Goal: Task Accomplishment & Management: Manage account settings

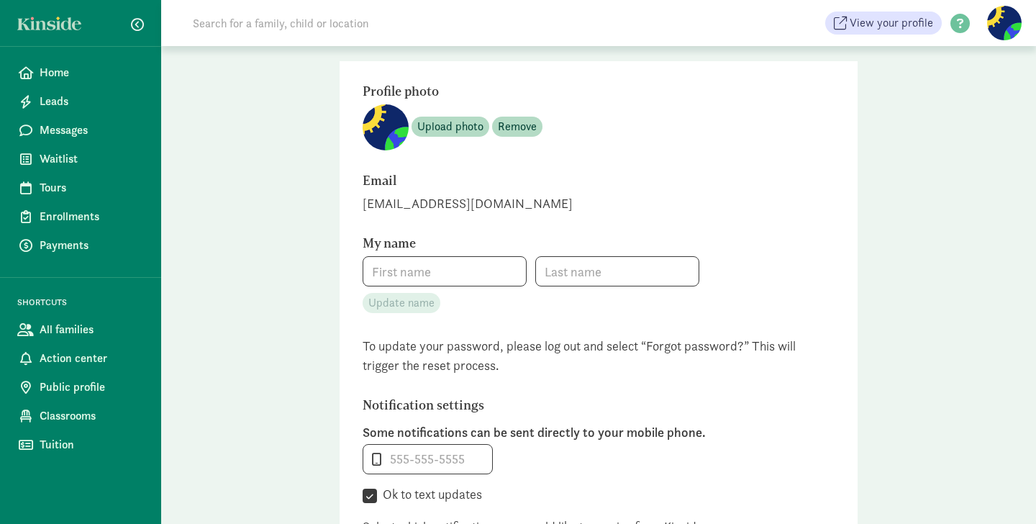
type input "Farah"
type input "[PERSON_NAME]"
type input "[PHONE_NUMBER]"
checkbox input "true"
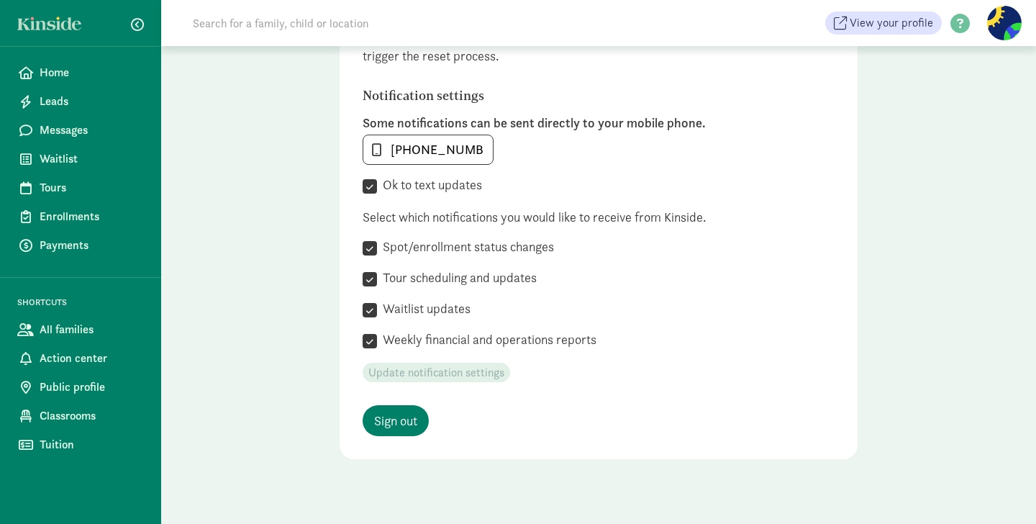
scroll to position [384, 0]
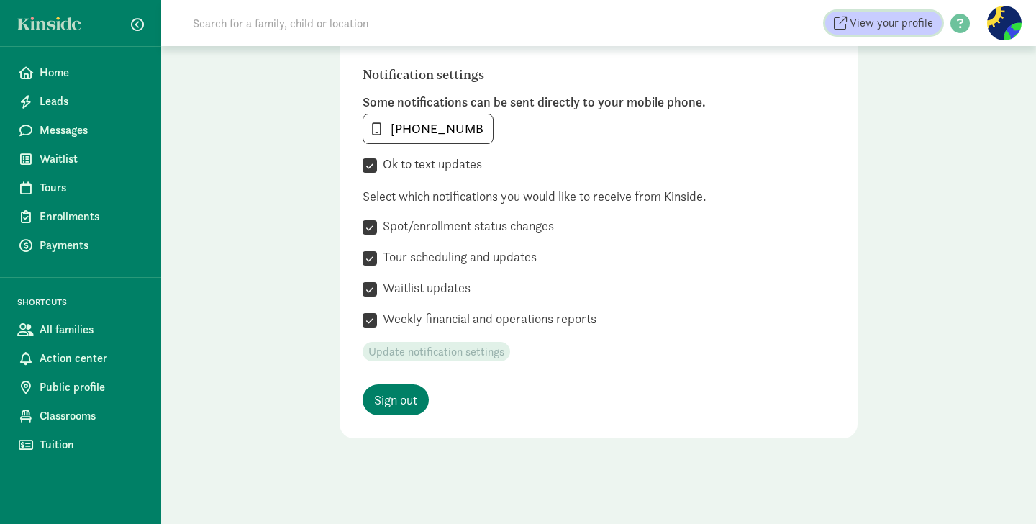
click at [873, 29] on span "View your profile" at bounding box center [891, 22] width 83 height 17
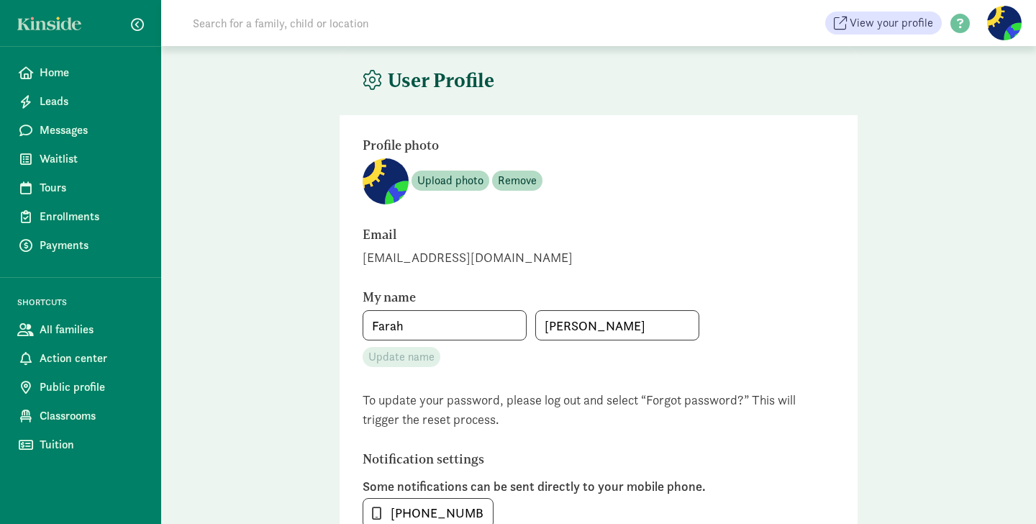
scroll to position [384, 0]
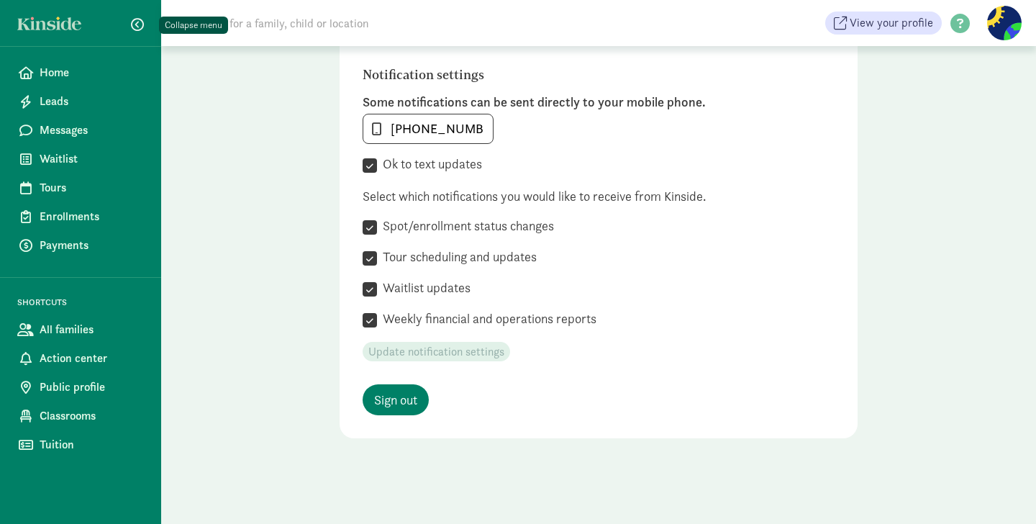
click at [137, 23] on span "button" at bounding box center [137, 24] width 13 height 13
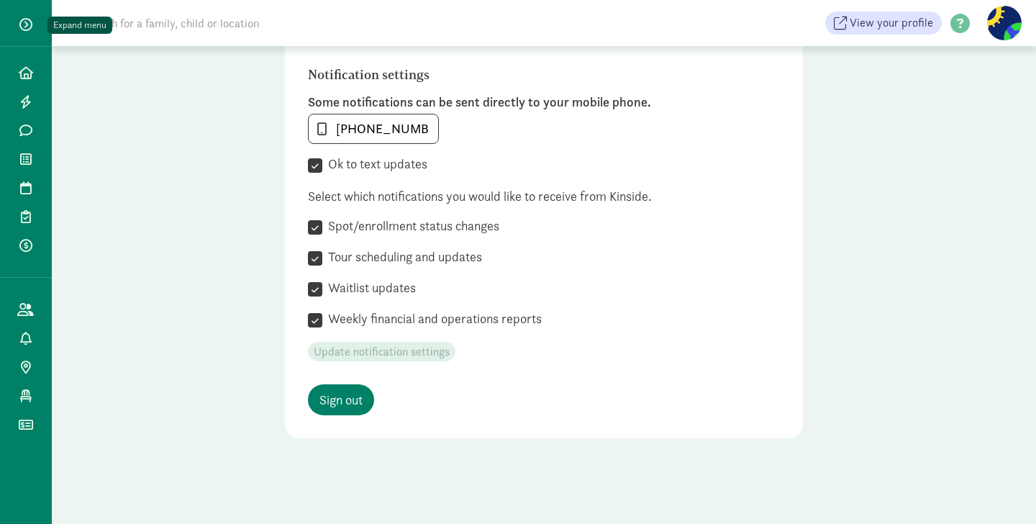
click at [27, 22] on span "button" at bounding box center [25, 24] width 13 height 13
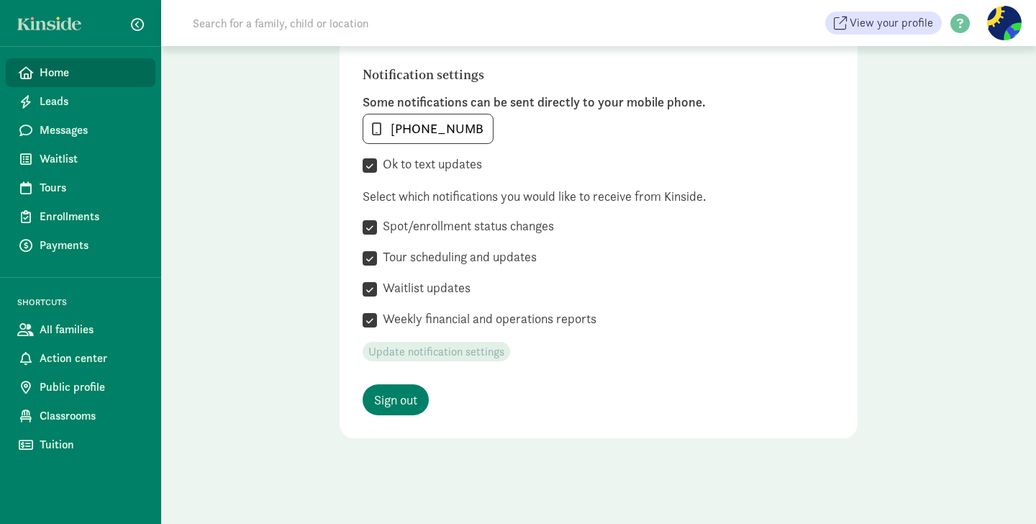
click at [52, 73] on span "Home" at bounding box center [92, 72] width 104 height 17
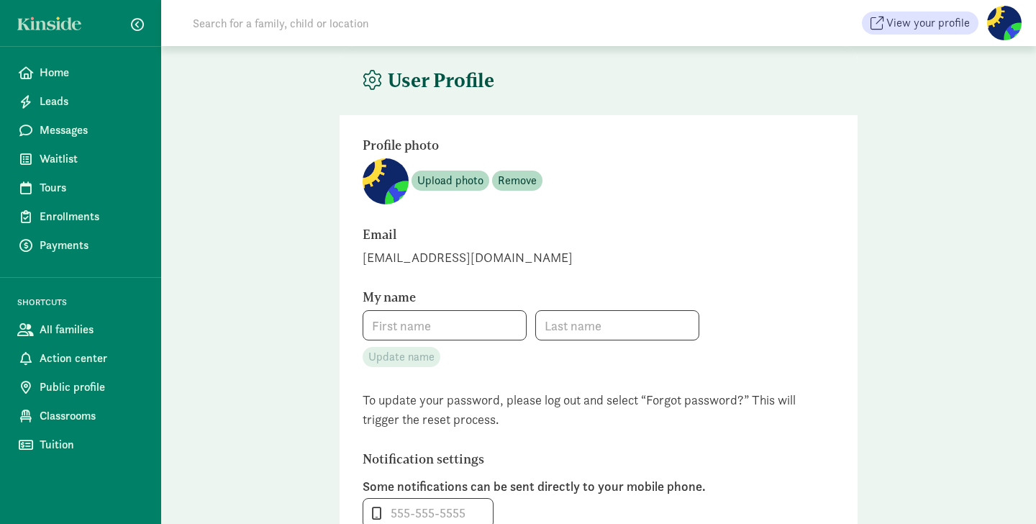
type input "Farah"
type input "[PERSON_NAME]"
type input "[PHONE_NUMBER]"
checkbox input "true"
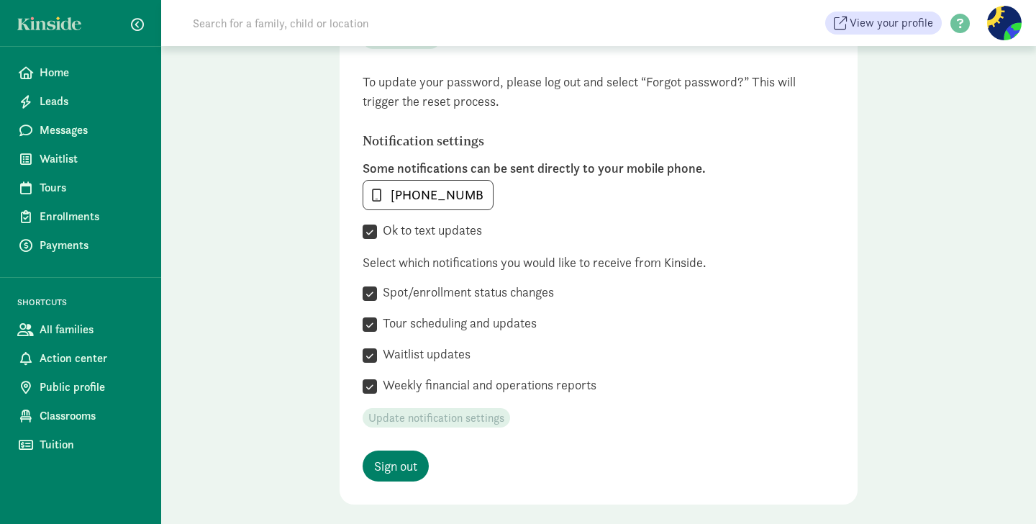
scroll to position [384, 0]
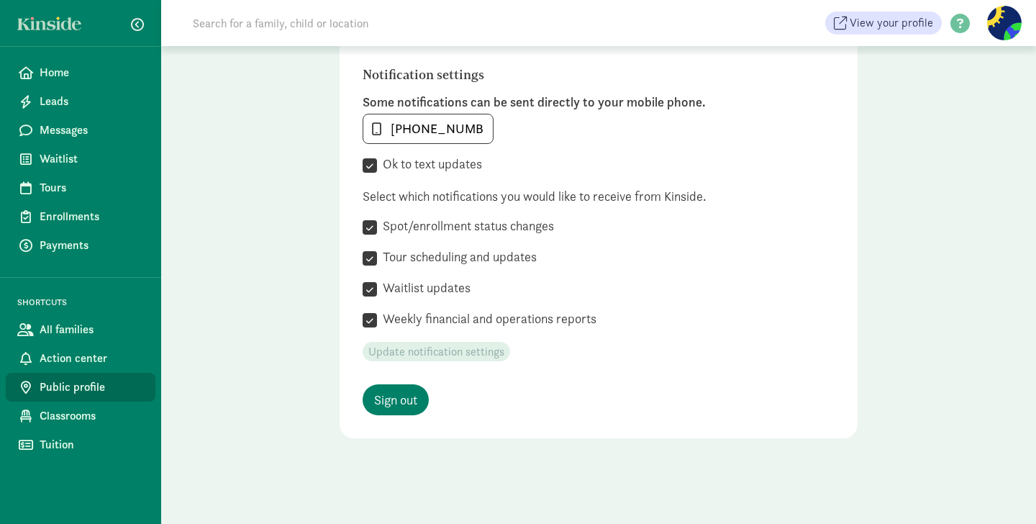
click at [71, 388] on span "Public profile" at bounding box center [92, 386] width 104 height 17
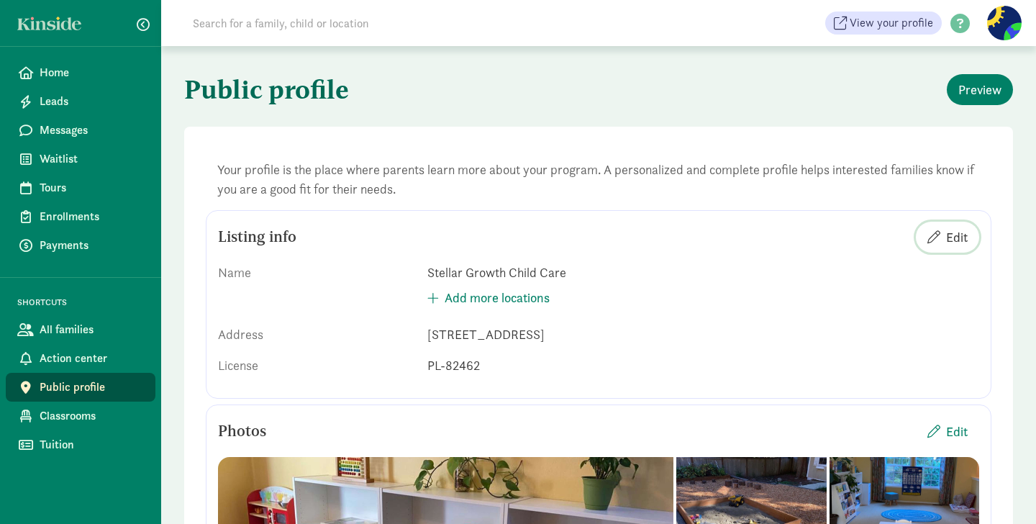
click at [953, 233] on span "Edit" at bounding box center [957, 236] width 22 height 19
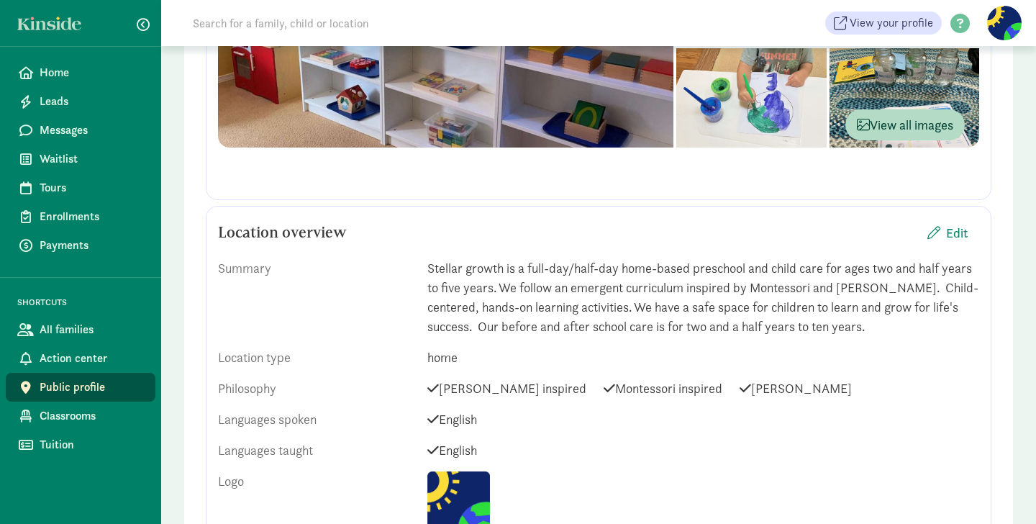
scroll to position [606, 0]
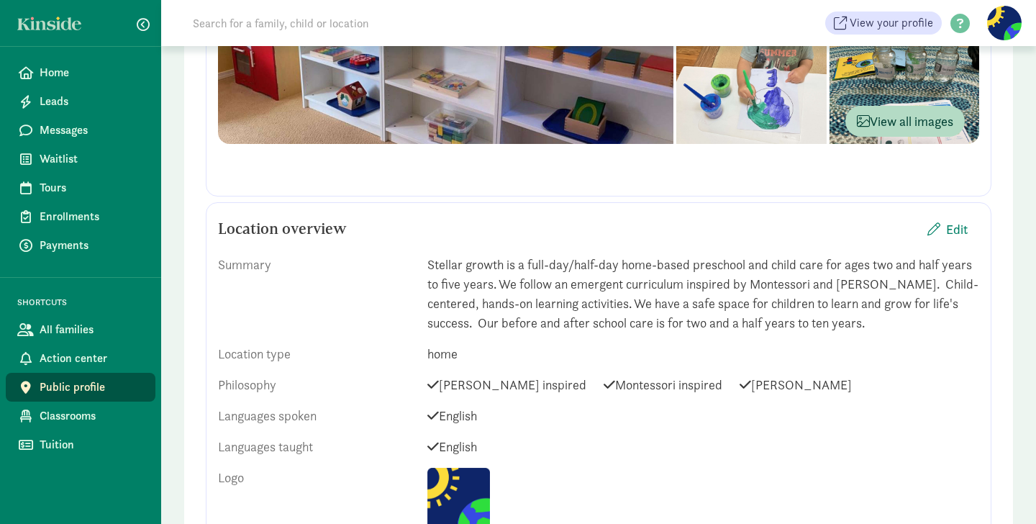
click at [694, 265] on div "Stellar growth is a full-day/half-day home-based preschool and child care for a…" at bounding box center [703, 294] width 552 height 78
click at [953, 231] on span "Edit" at bounding box center [957, 228] width 22 height 19
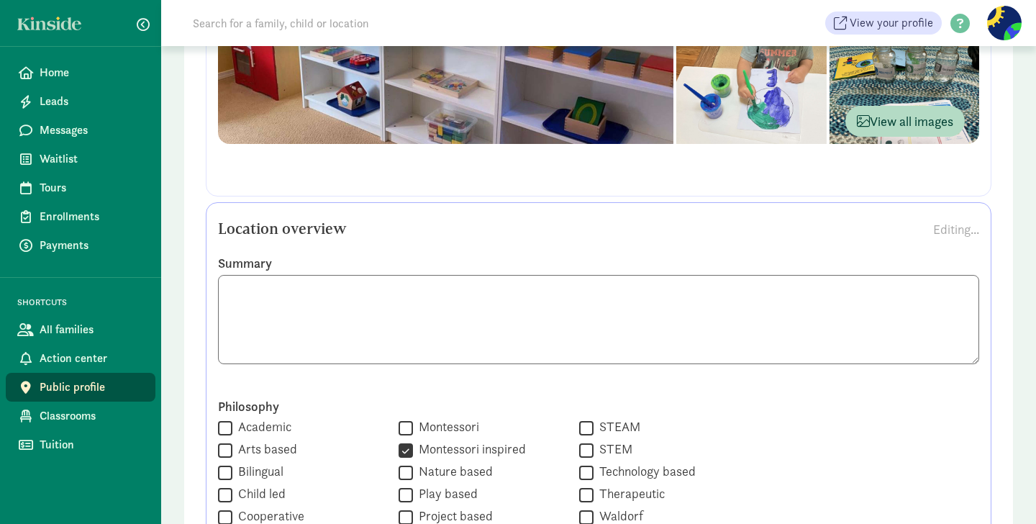
click at [496, 292] on textarea at bounding box center [598, 319] width 761 height 89
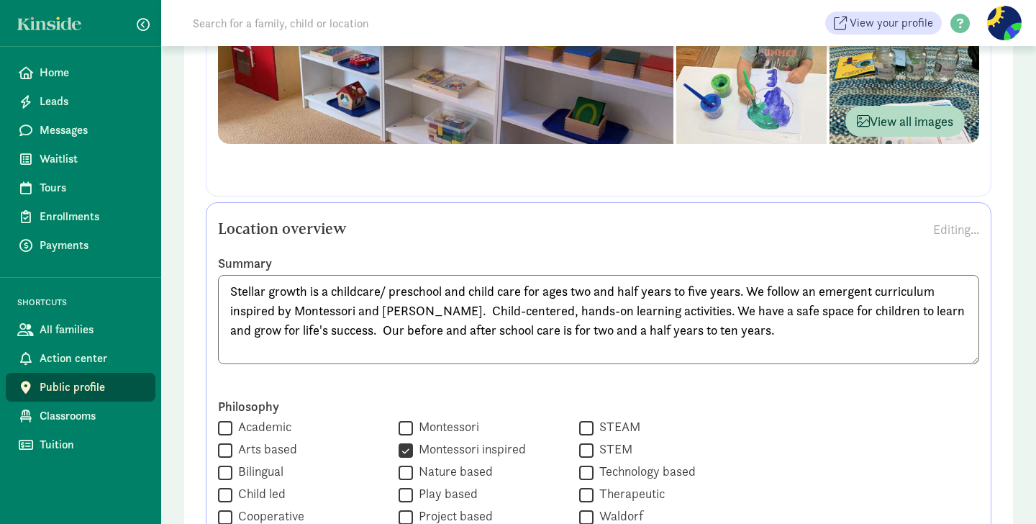
click at [447, 292] on textarea "Stellar growth is a childcare/ preschool and child care for ages two and half y…" at bounding box center [598, 319] width 761 height 89
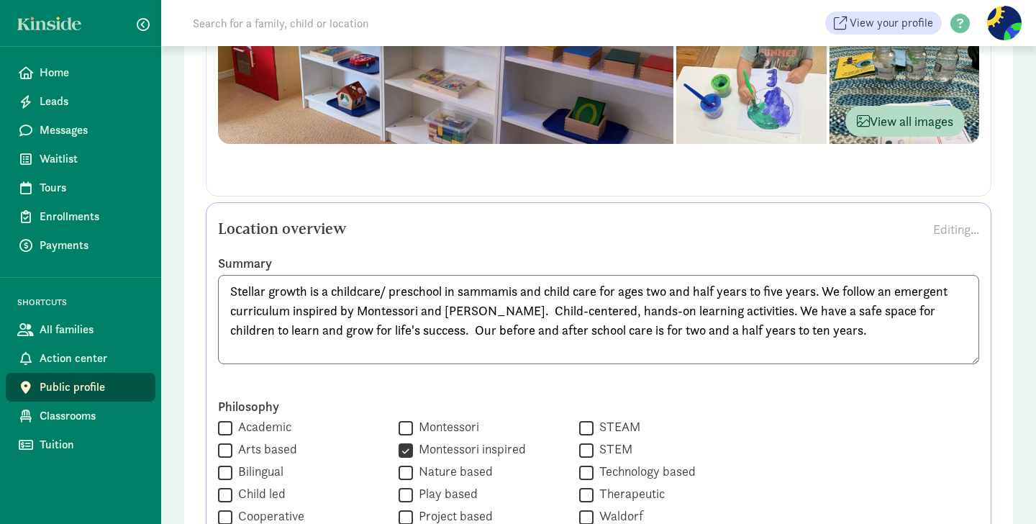
click at [598, 293] on textarea "Stellar growth is a childcare/ preschool in sammamis and child care for ages tw…" at bounding box center [598, 319] width 761 height 89
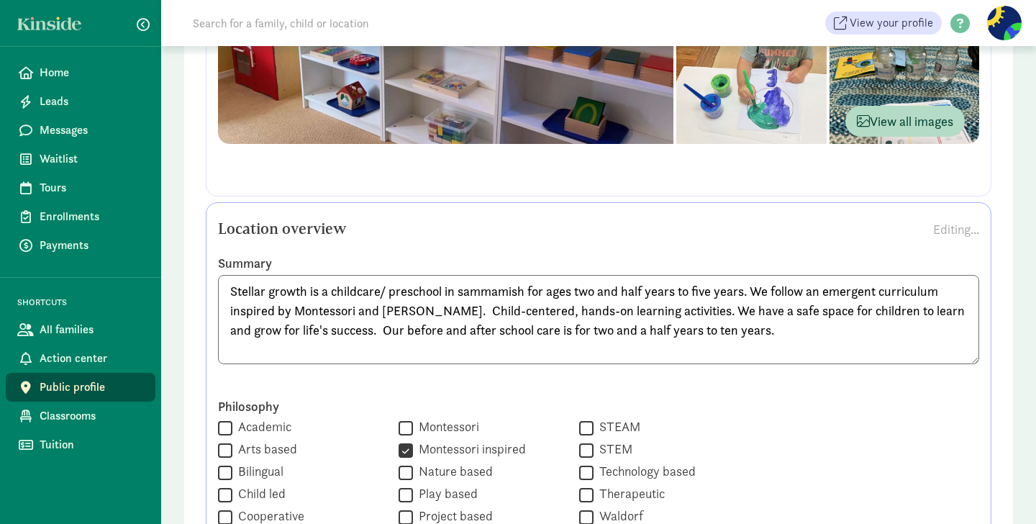
click at [547, 289] on textarea "Stellar growth is a childcare/ preschool in sammamish for ages two and half yea…" at bounding box center [598, 319] width 761 height 89
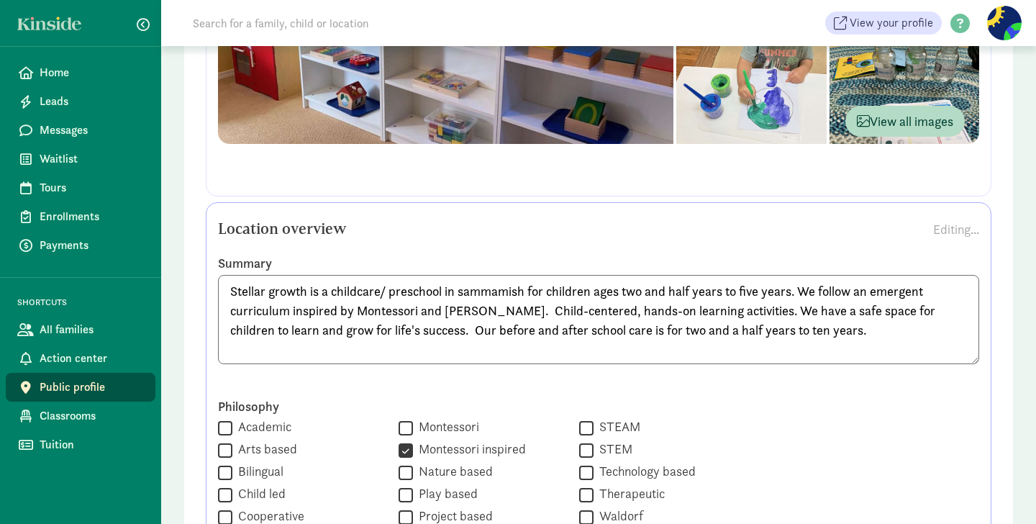
click at [694, 291] on textarea "Stellar growth is a childcare/ preschool in sammamish for children ages two and…" at bounding box center [598, 319] width 761 height 89
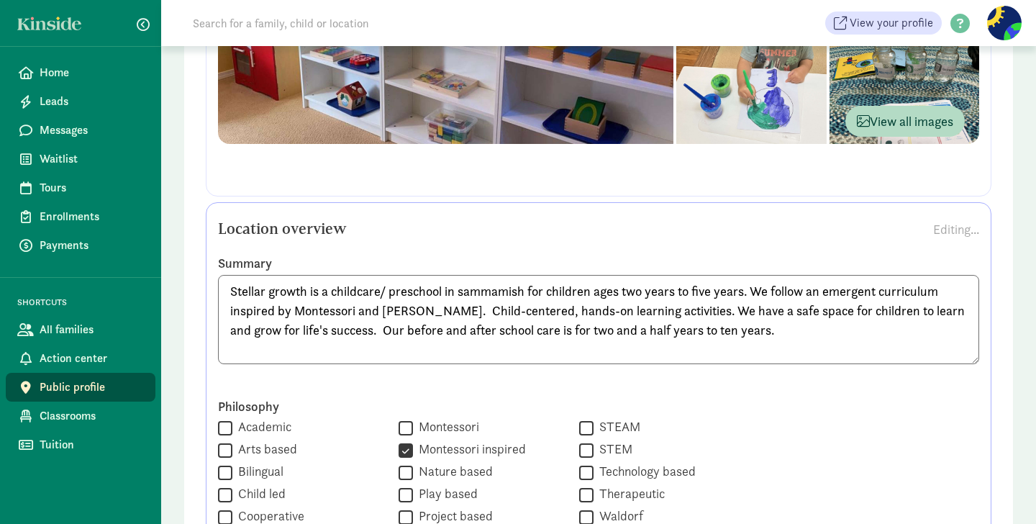
click at [490, 291] on textarea "Stellar growth is a childcare/ preschool in sammamish for children ages two yea…" at bounding box center [598, 319] width 761 height 89
click at [495, 294] on textarea "Stellar growth is a childcare/ preschool in sammamish for children ages two yea…" at bounding box center [598, 319] width 761 height 89
click at [465, 292] on textarea "Stellar growth is a childcare/ preschool in sammamish for children ages two yea…" at bounding box center [598, 319] width 761 height 89
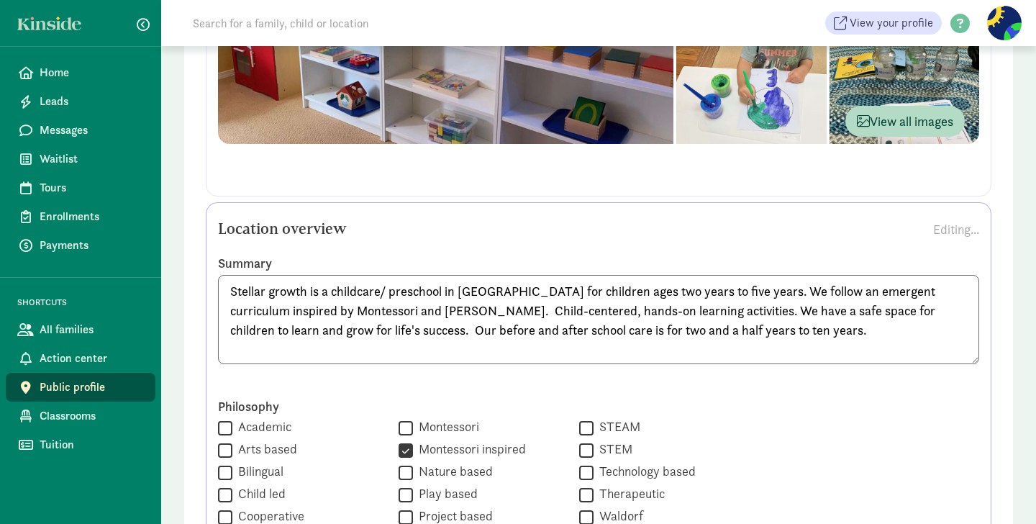
scroll to position [1, 0]
click at [356, 331] on textarea "Stellar growth is a childcare/ preschool in [GEOGRAPHIC_DATA] for children ages…" at bounding box center [598, 319] width 761 height 89
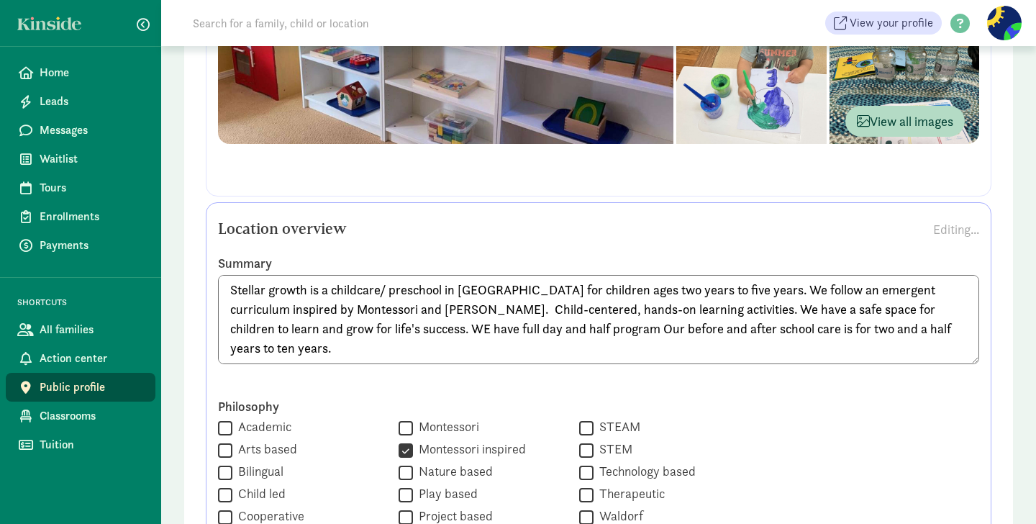
click at [568, 330] on textarea "Stellar growth is a childcare/ preschool in [GEOGRAPHIC_DATA] for children ages…" at bounding box center [598, 319] width 761 height 89
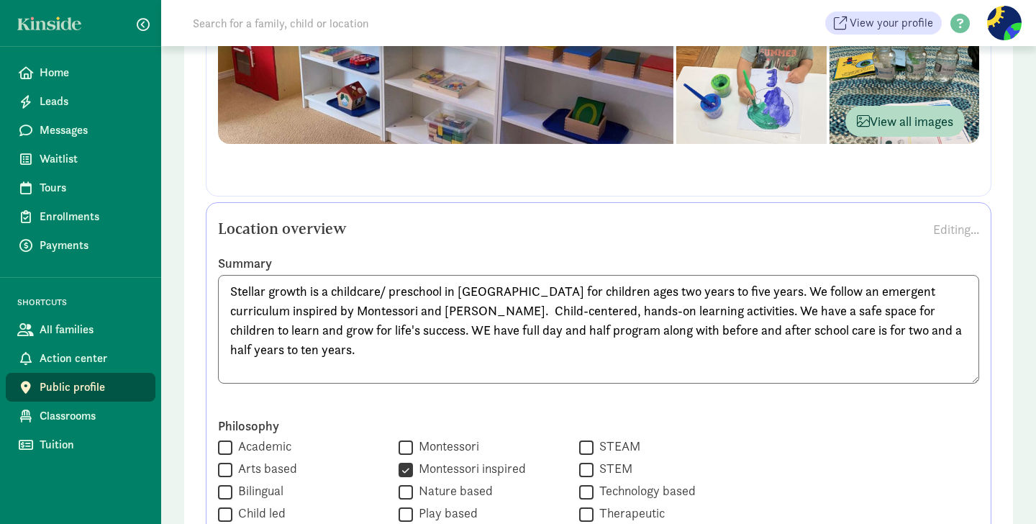
click at [871, 329] on textarea "Stellar growth is a childcare/ preschool in [GEOGRAPHIC_DATA] for children ages…" at bounding box center [598, 329] width 761 height 109
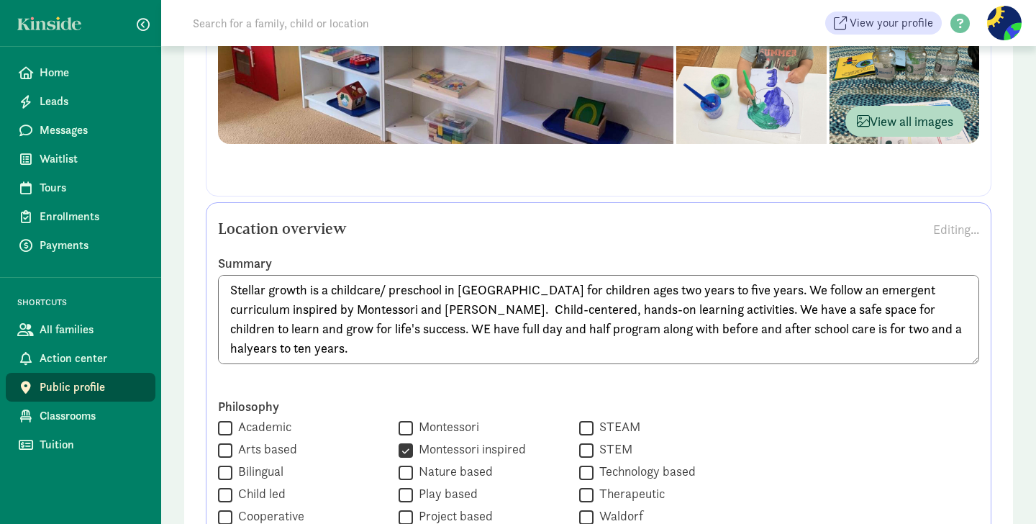
scroll to position [0, 0]
click at [943, 333] on textarea "Stellar growth is a childcare/ preschool in [GEOGRAPHIC_DATA] for children ages…" at bounding box center [598, 319] width 761 height 89
click at [375, 330] on textarea "Stellar growth is a childcare/ preschool in [GEOGRAPHIC_DATA] for children ages…" at bounding box center [598, 319] width 761 height 89
click at [953, 335] on textarea "Stellar growth is a childcare/ preschool in [GEOGRAPHIC_DATA] for children ages…" at bounding box center [598, 319] width 761 height 89
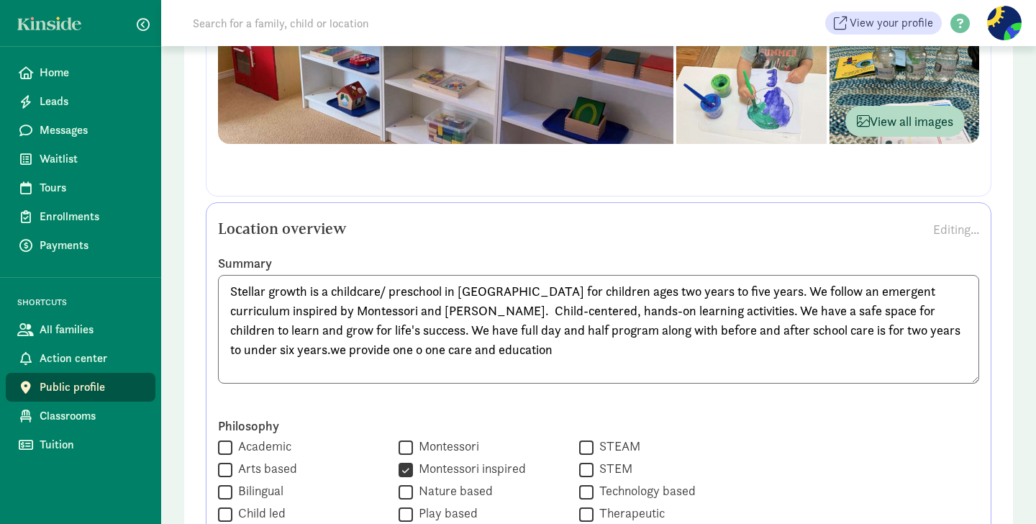
type textarea "Stellar growth is a childcare/ preschool in [GEOGRAPHIC_DATA] for children ages…"
drag, startPoint x: 447, startPoint y: 353, endPoint x: 223, endPoint y: 296, distance: 230.8
click at [223, 296] on textarea "Stellar growth is a childcare/ preschool in [GEOGRAPHIC_DATA] for children ages…" at bounding box center [598, 329] width 761 height 109
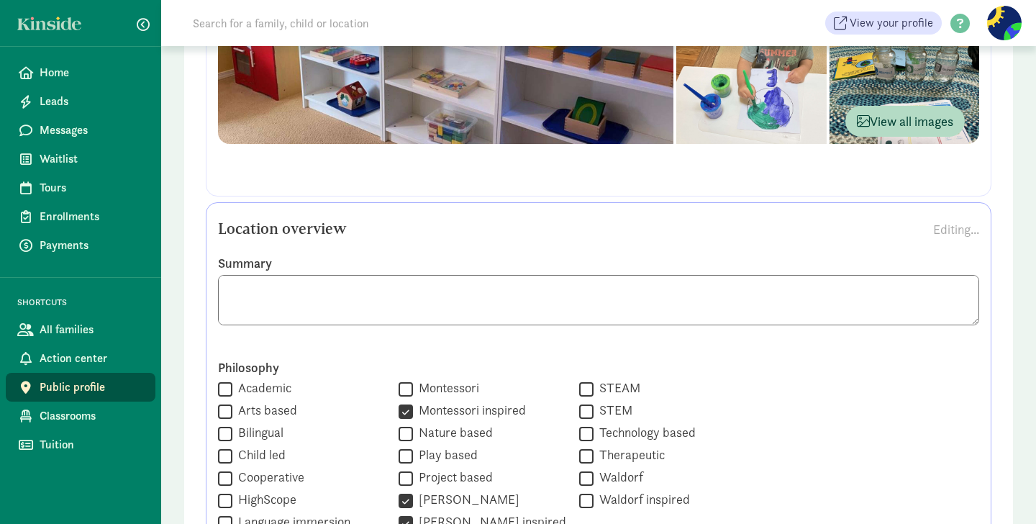
click at [231, 295] on textarea at bounding box center [598, 300] width 761 height 50
paste textarea "Stellar Growth is a five-star childcare and preschool in [GEOGRAPHIC_DATA] for …"
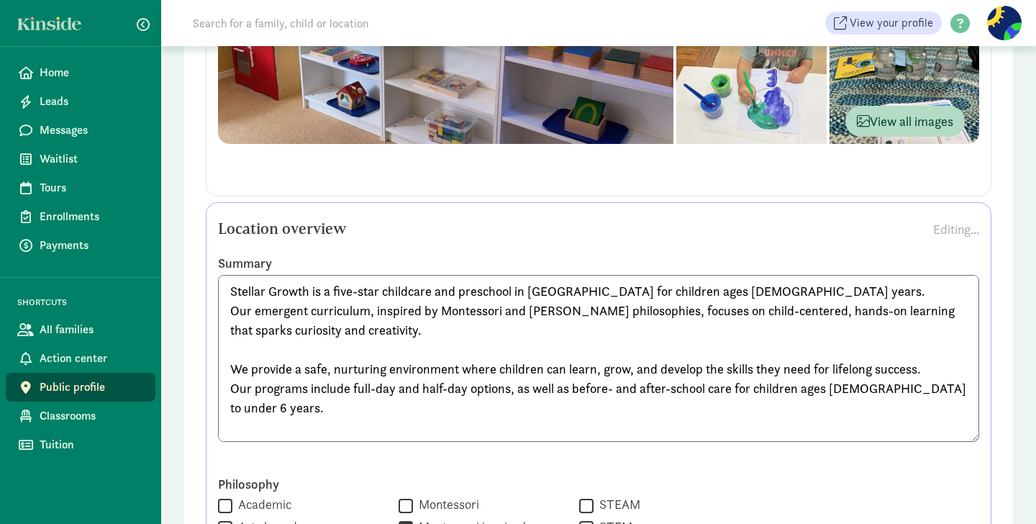
click at [232, 367] on textarea "Stellar Growth is a five-star childcare and preschool in [GEOGRAPHIC_DATA] for …" at bounding box center [598, 358] width 761 height 167
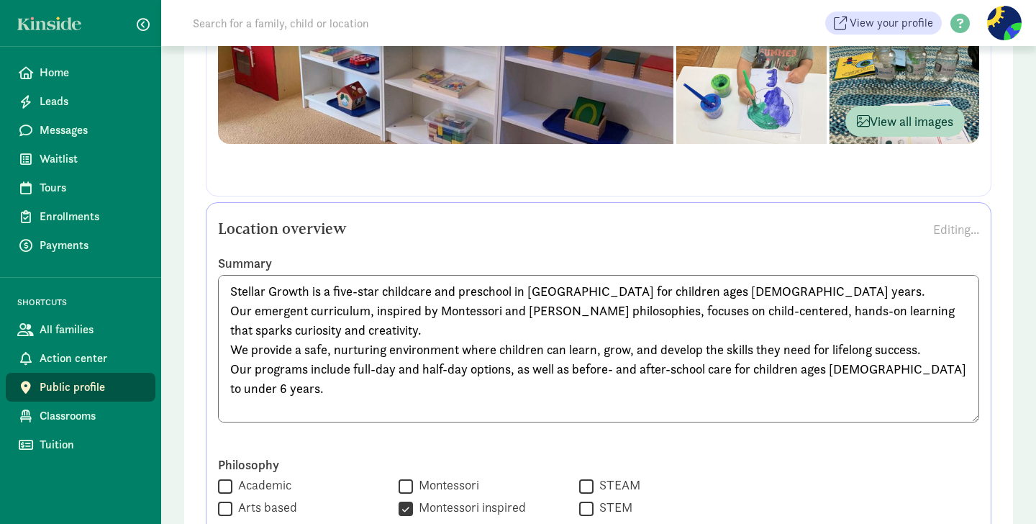
click at [229, 409] on textarea "Stellar Growth is a five-star childcare and preschool in [GEOGRAPHIC_DATA] for …" at bounding box center [598, 348] width 761 height 147
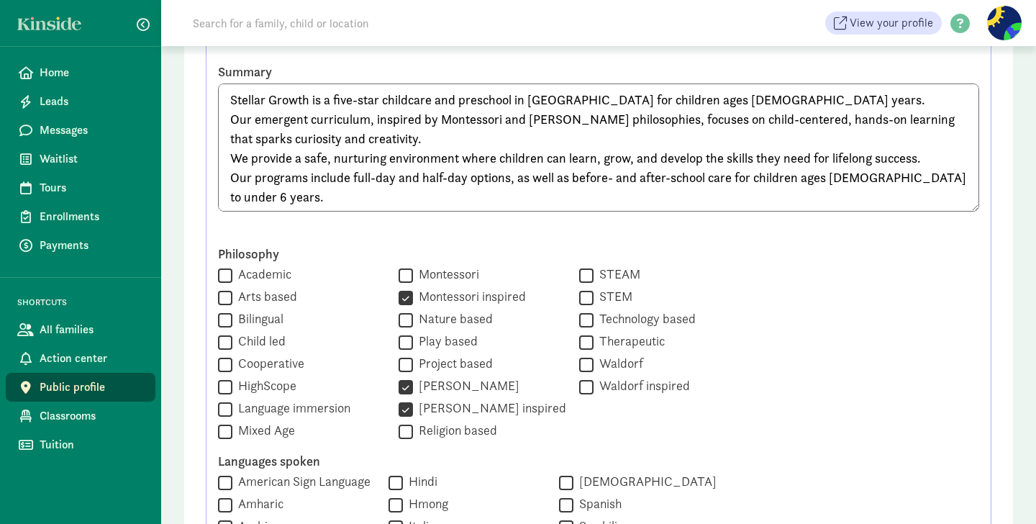
scroll to position [801, 0]
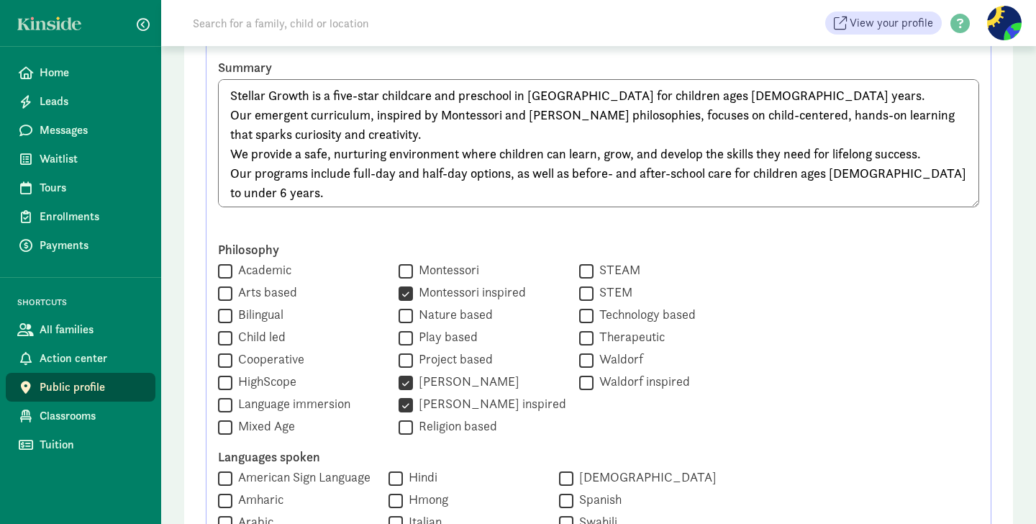
type textarea "Stellar Growth is a five-star childcare and preschool in [GEOGRAPHIC_DATA] for …"
click at [399, 383] on input "[PERSON_NAME]" at bounding box center [406, 382] width 14 height 19
checkbox input "false"
click at [579, 270] on input "STEAM" at bounding box center [586, 270] width 14 height 19
checkbox input "true"
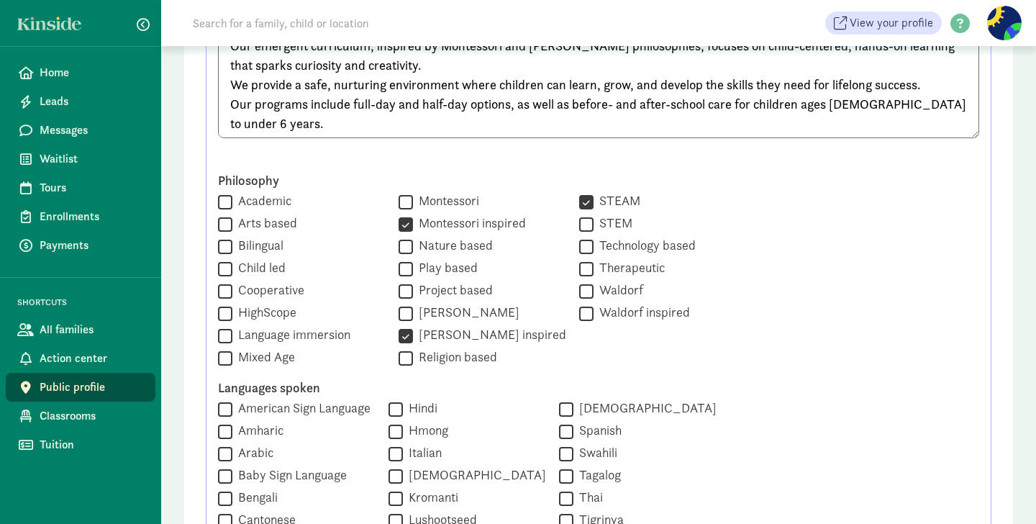
scroll to position [882, 0]
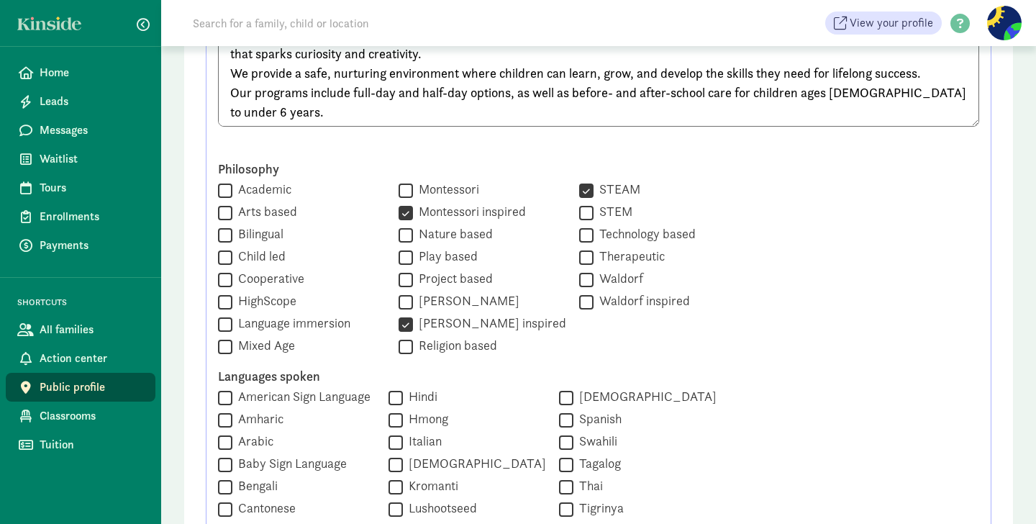
click at [225, 255] on input "Child led" at bounding box center [225, 256] width 14 height 19
checkbox input "true"
click at [223, 344] on input "Mixed Age" at bounding box center [225, 346] width 14 height 19
checkbox input "true"
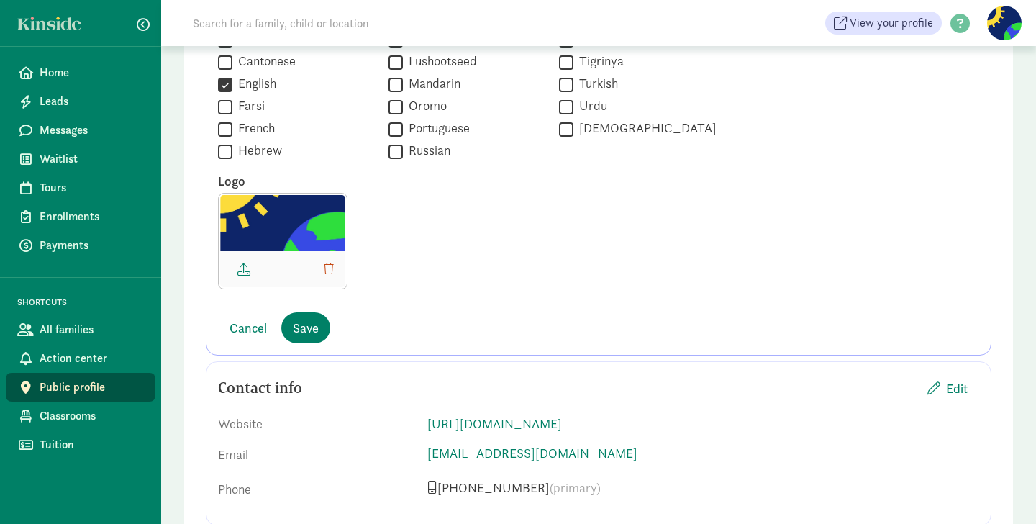
scroll to position [1586, 0]
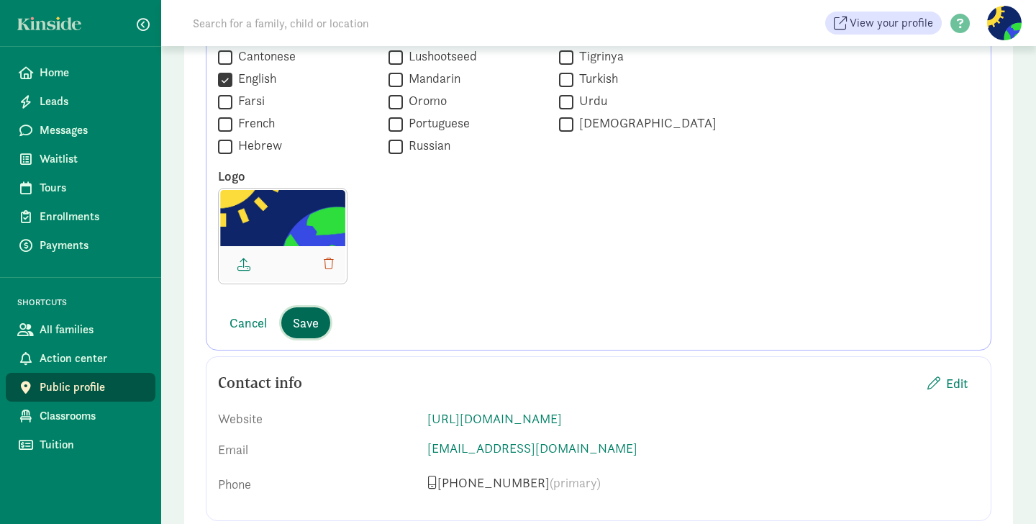
click at [310, 320] on span "Save" at bounding box center [306, 322] width 26 height 19
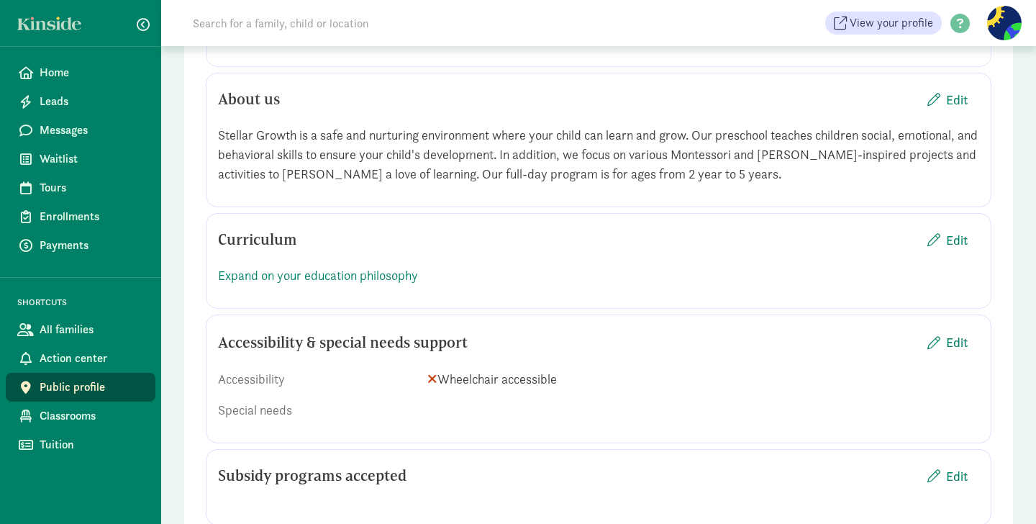
scroll to position [1545, 0]
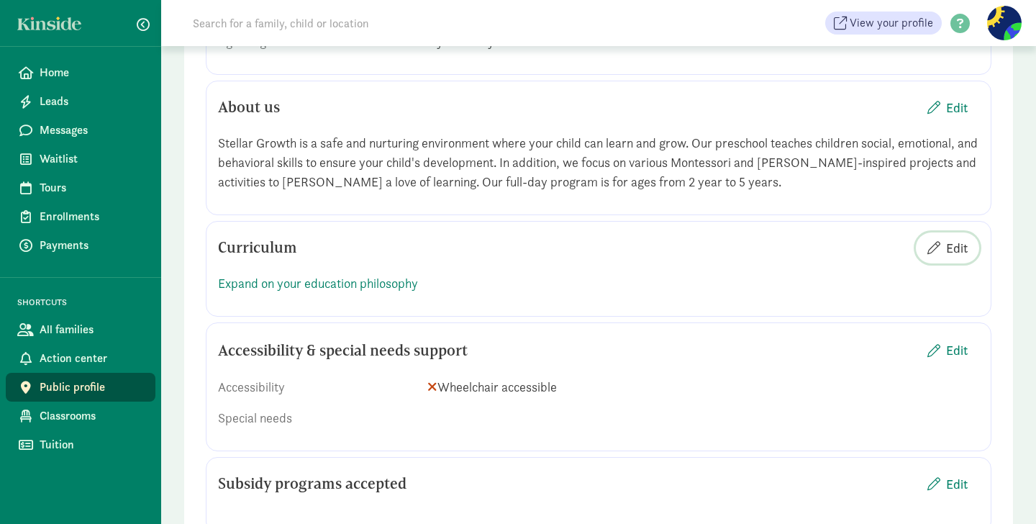
click at [958, 258] on span "Edit" at bounding box center [957, 247] width 22 height 19
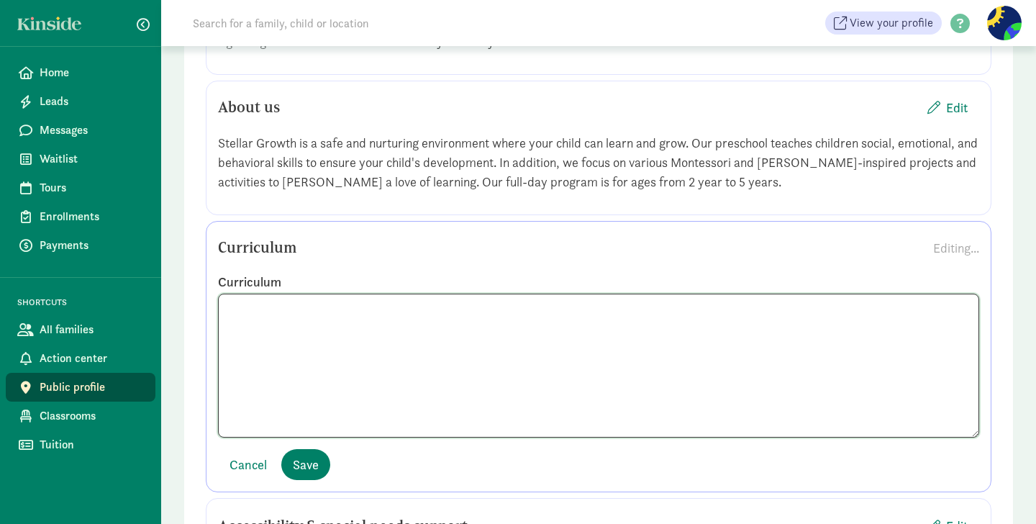
click at [242, 364] on textarea at bounding box center [598, 366] width 761 height 144
paste textarea "As parents, we know that every child is a unique individual with their own dist…"
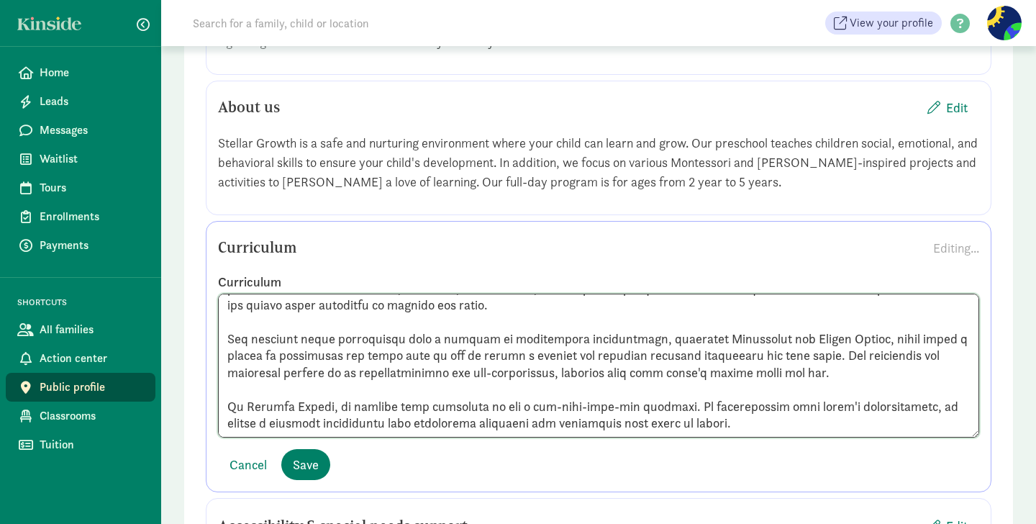
scroll to position [71, 0]
type textarea "As parents, we know that every child is a unique individual with their own dist…"
click at [305, 474] on span "Save" at bounding box center [306, 464] width 26 height 19
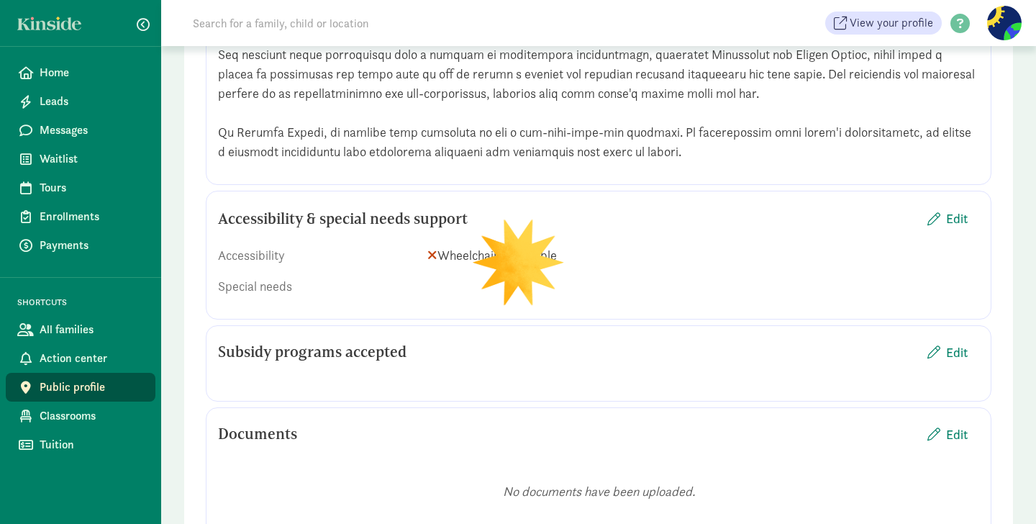
scroll to position [1871, 0]
click at [955, 227] on span "Edit" at bounding box center [957, 217] width 22 height 19
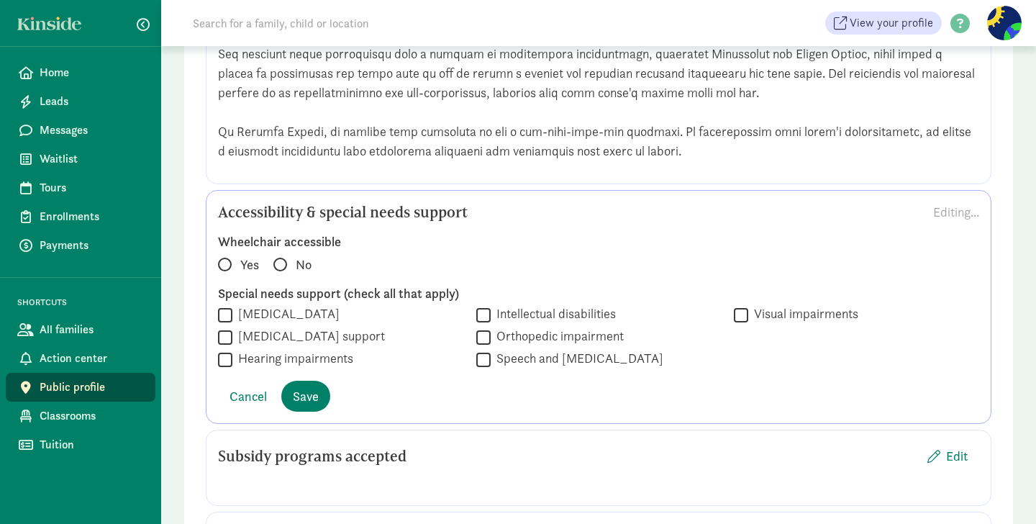
click at [284, 271] on span at bounding box center [280, 265] width 14 height 14
click at [283, 263] on input "No" at bounding box center [277, 257] width 9 height 9
radio input "true"
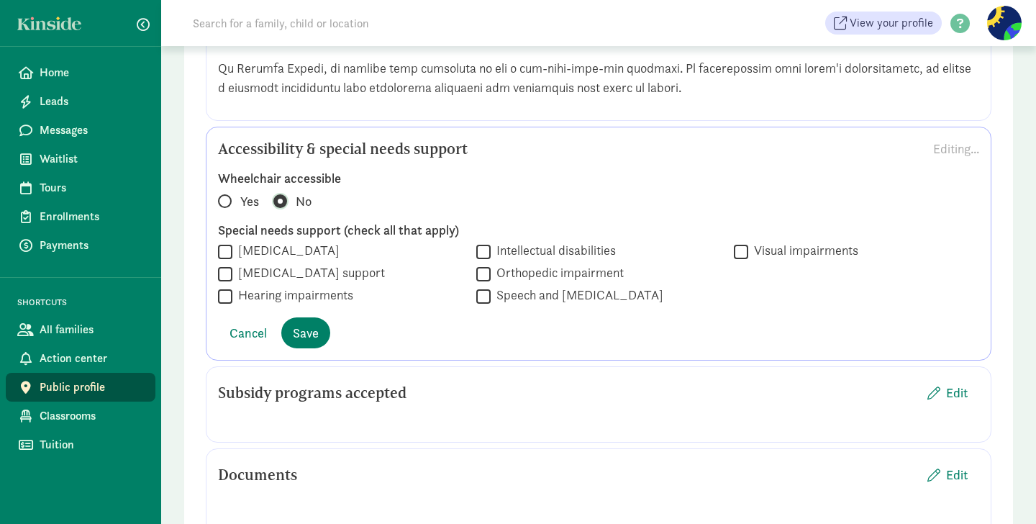
scroll to position [1941, 0]
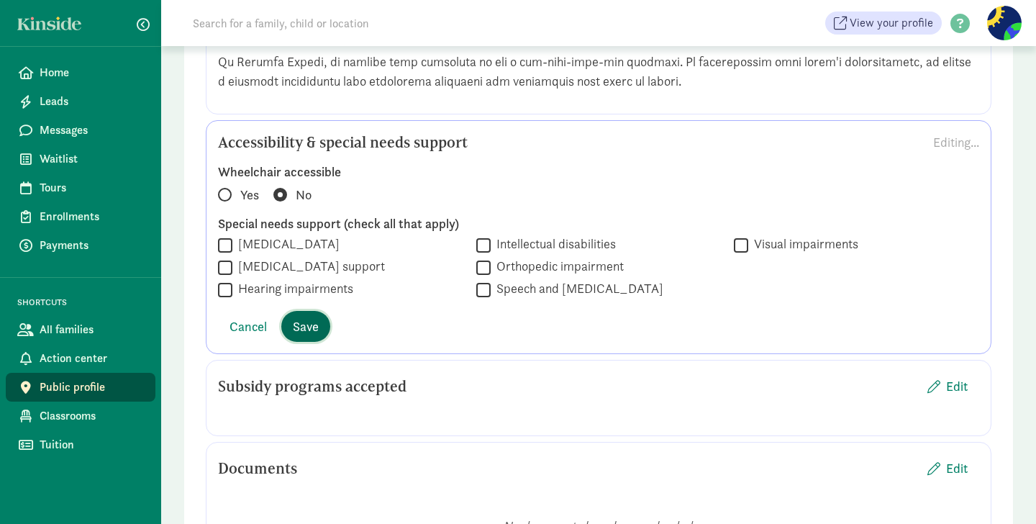
click at [304, 336] on span "Save" at bounding box center [306, 326] width 26 height 19
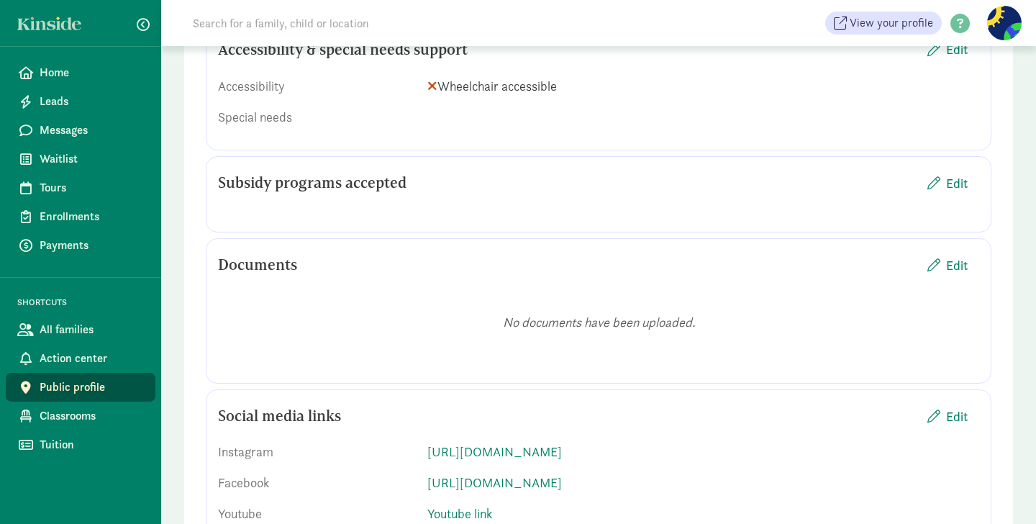
scroll to position [2040, 0]
click at [942, 192] on span "Edit" at bounding box center [947, 182] width 40 height 19
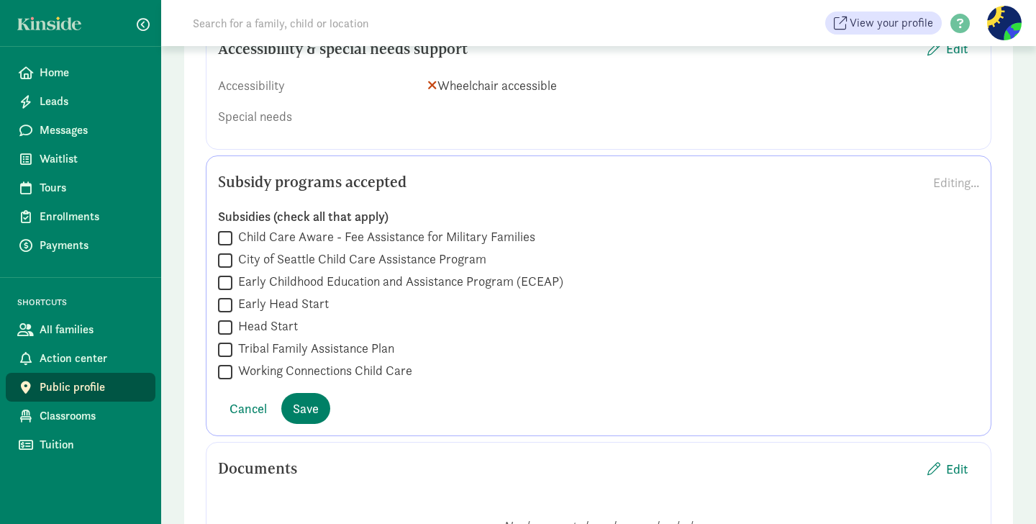
click at [227, 381] on input "Working Connections Child Care" at bounding box center [225, 371] width 14 height 19
checkbox input "true"
click at [299, 418] on span "Save" at bounding box center [306, 408] width 26 height 19
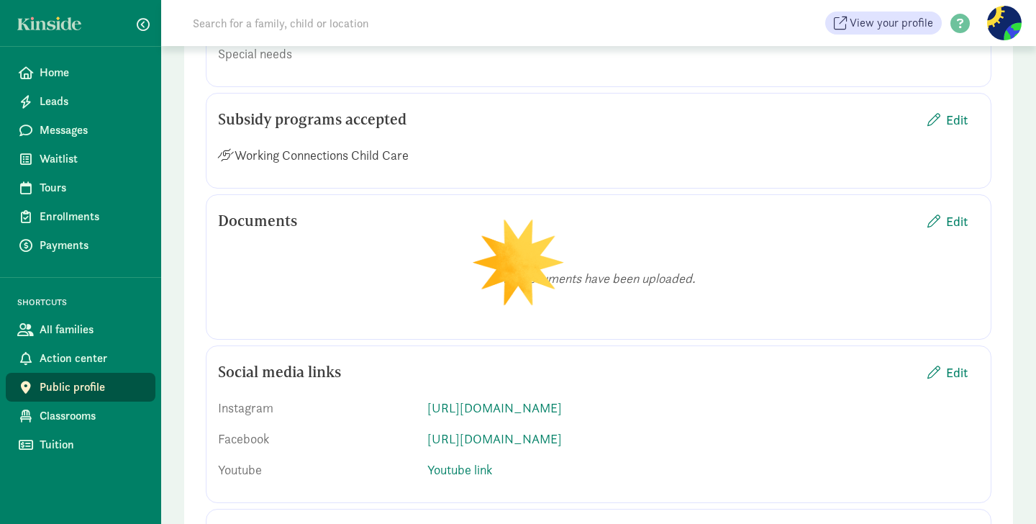
scroll to position [2107, 0]
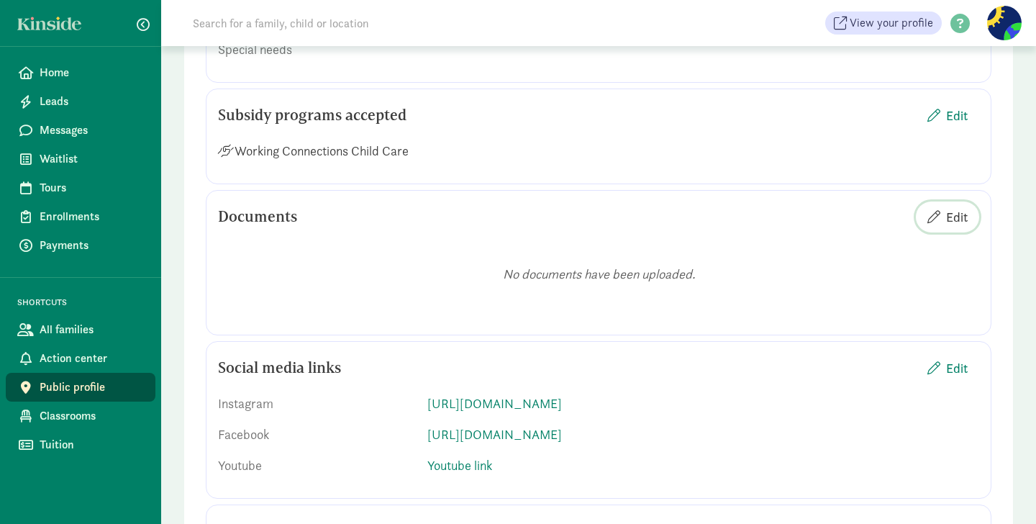
click at [955, 227] on span "Edit" at bounding box center [957, 216] width 22 height 19
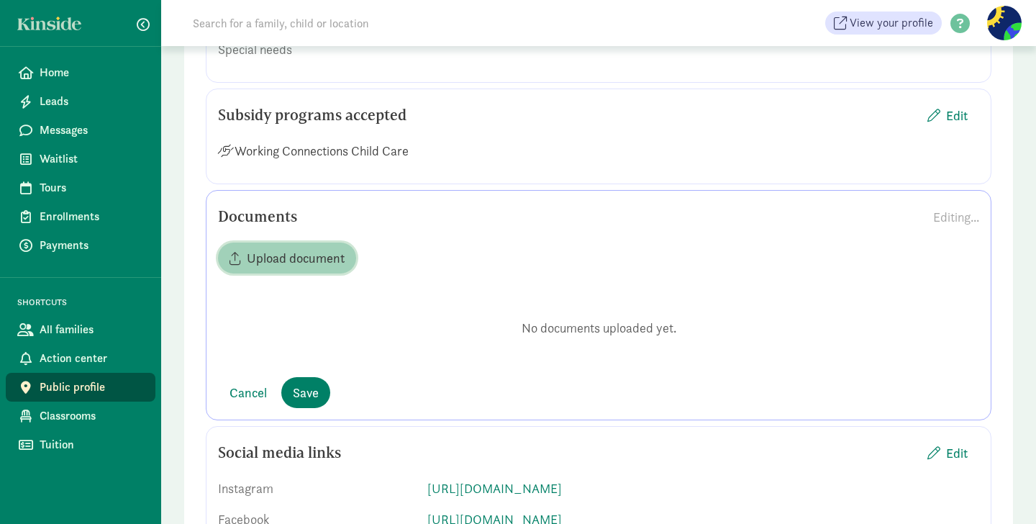
click at [282, 268] on span "Upload document" at bounding box center [296, 257] width 98 height 19
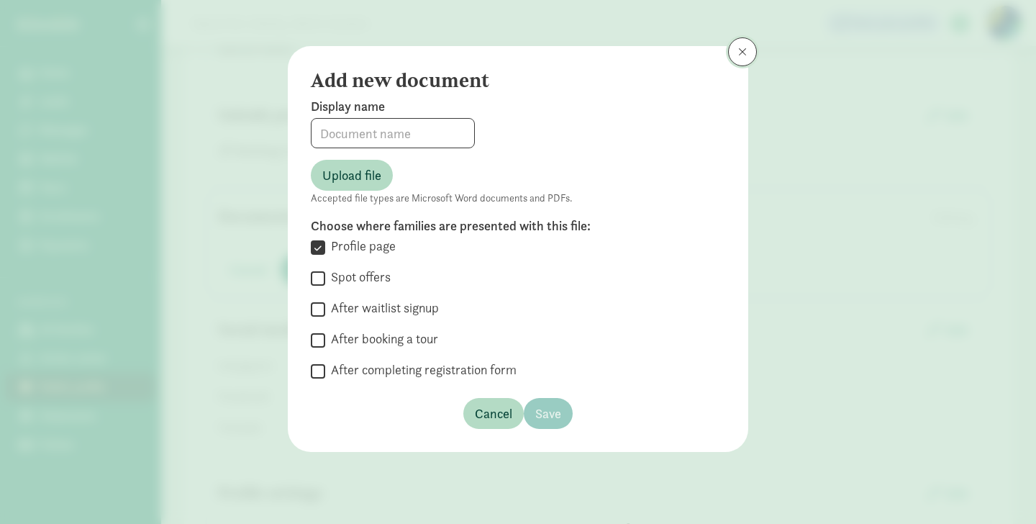
click at [745, 48] on span at bounding box center [742, 52] width 9 height 12
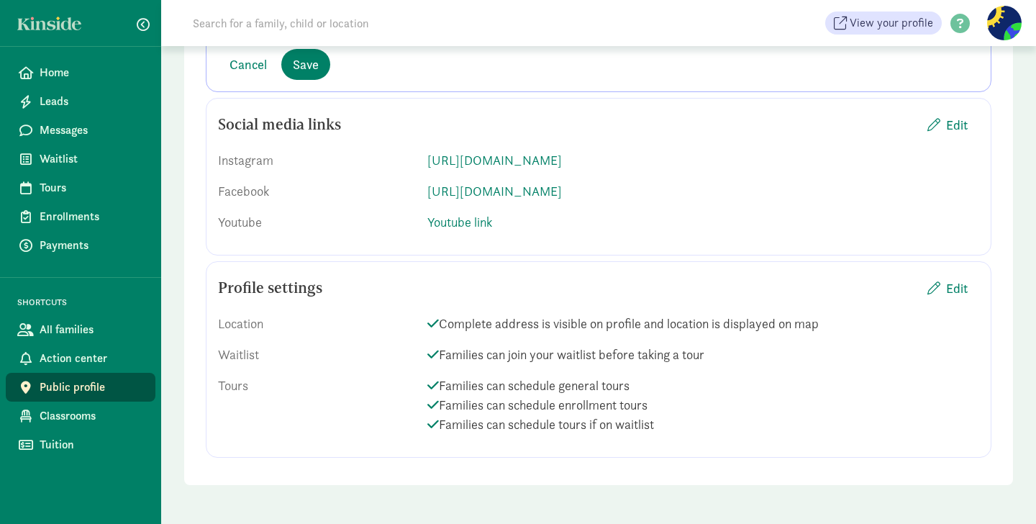
scroll to position [2493, 0]
click at [959, 284] on span "Edit" at bounding box center [957, 287] width 22 height 19
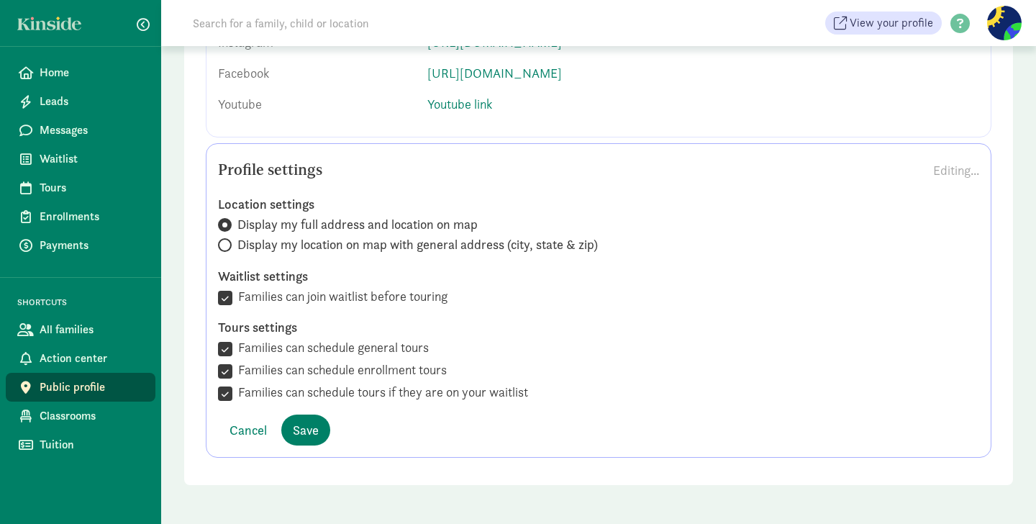
scroll to position [2611, 0]
click at [221, 247] on input "Display my location on map with general address (city, state & zip)" at bounding box center [222, 244] width 9 height 9
radio input "true"
click at [227, 224] on input "Display my full address and location on map" at bounding box center [222, 224] width 9 height 9
radio input "true"
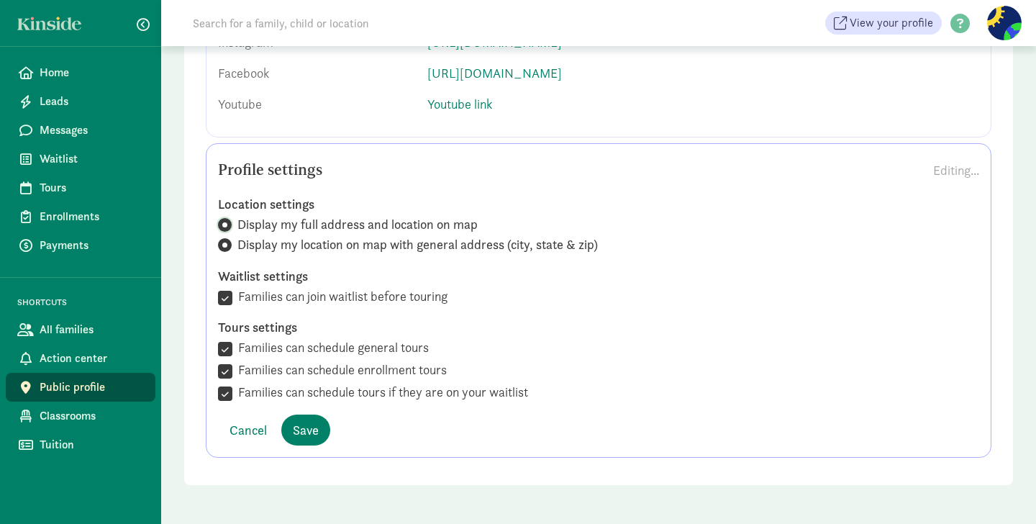
radio input "false"
click at [309, 429] on span "Save" at bounding box center [306, 429] width 26 height 19
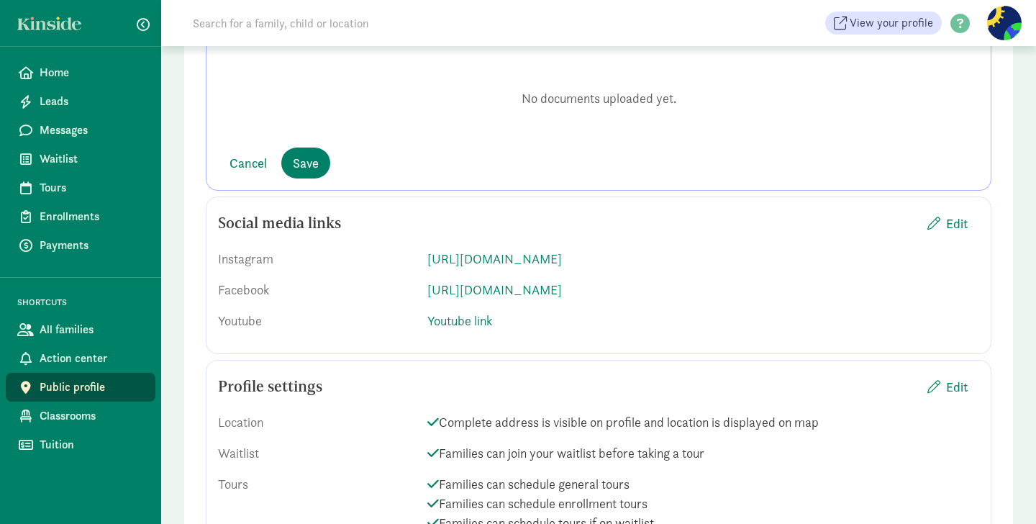
scroll to position [2270, 0]
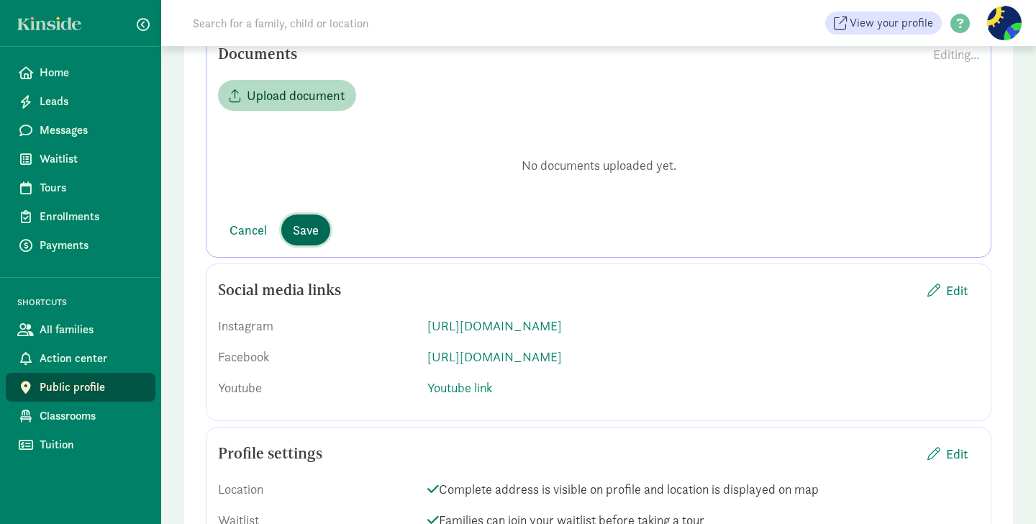
click at [306, 240] on span "Save" at bounding box center [306, 229] width 26 height 19
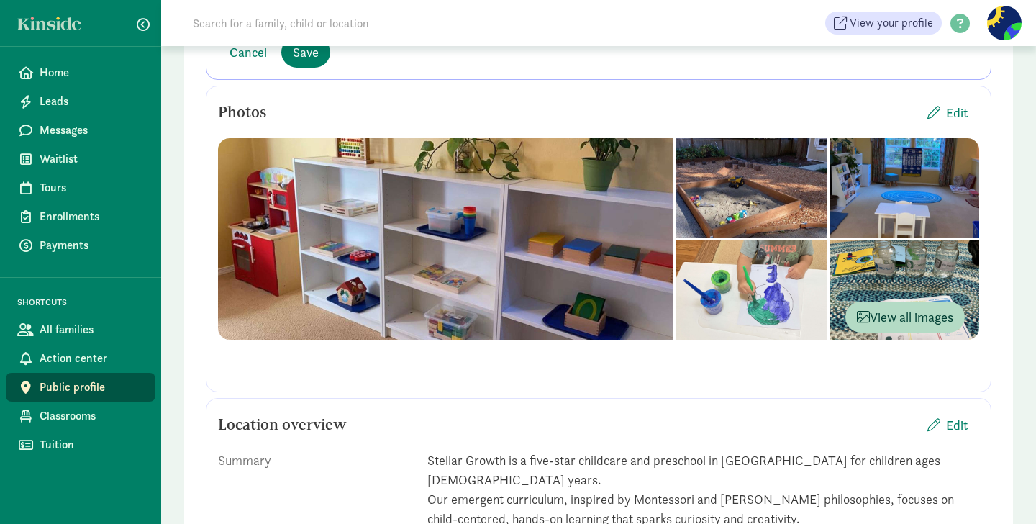
scroll to position [409, 0]
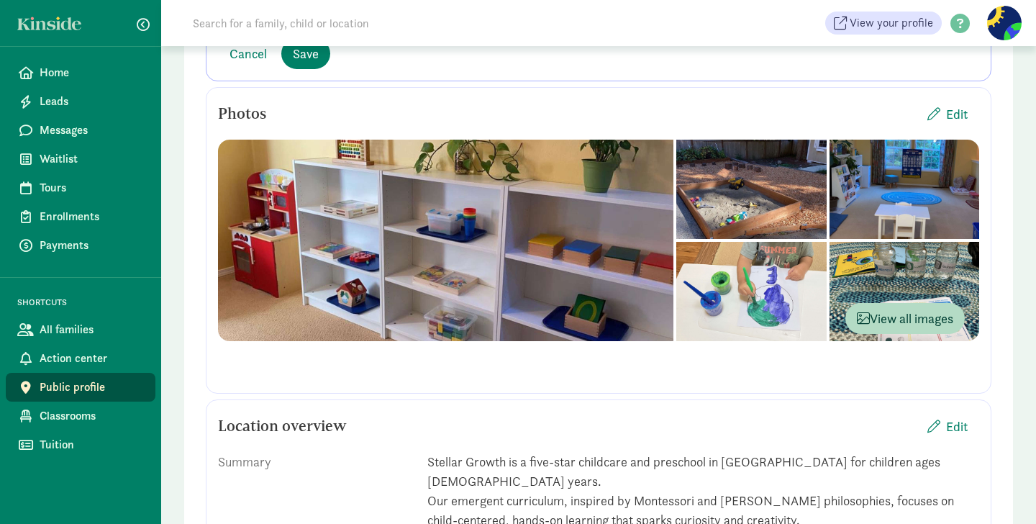
click at [896, 296] on div at bounding box center [904, 291] width 150 height 99
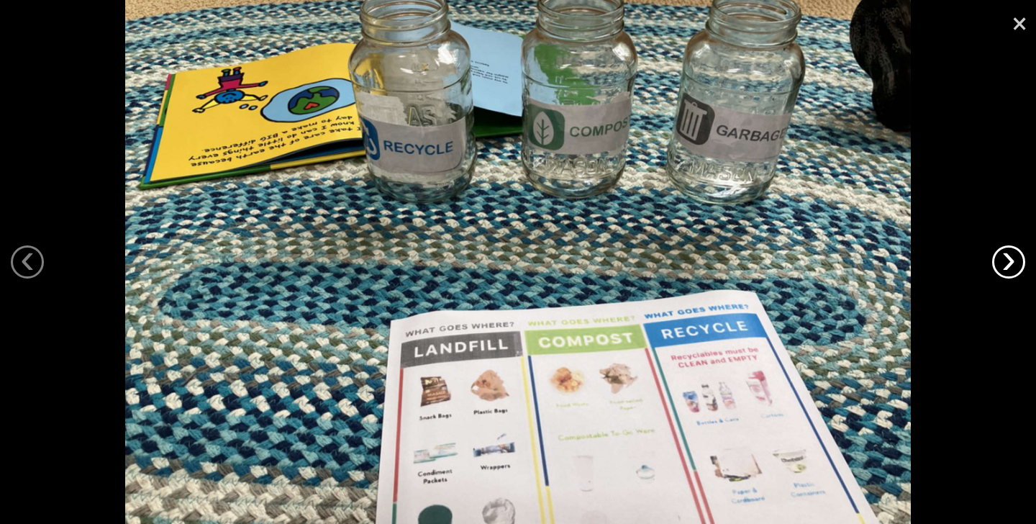
click at [1008, 265] on link "›" at bounding box center [1008, 261] width 33 height 33
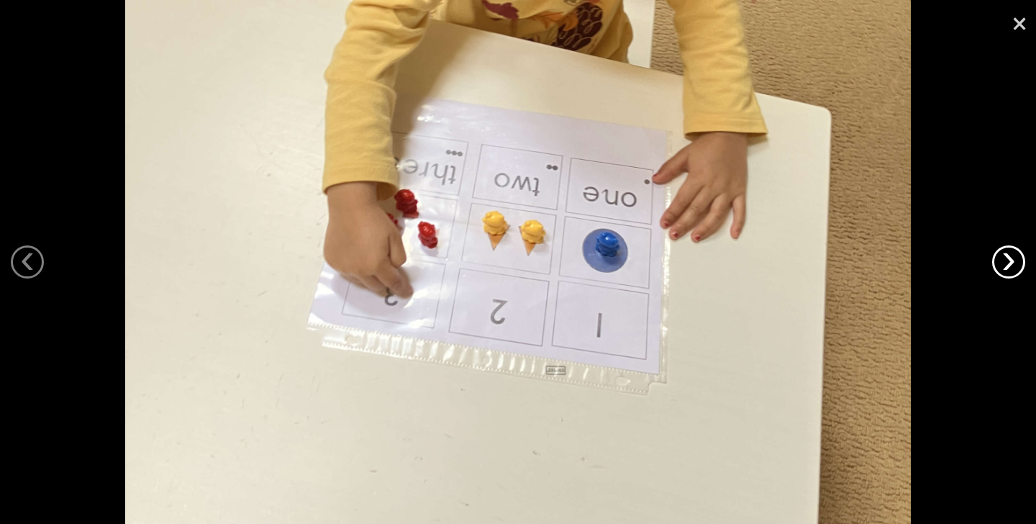
click at [1008, 265] on link "›" at bounding box center [1008, 261] width 33 height 33
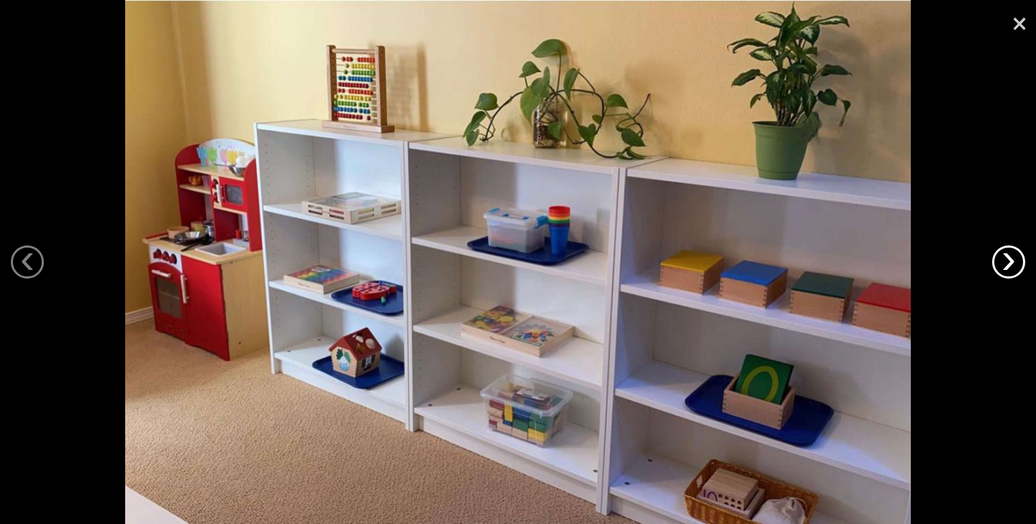
click at [1008, 265] on link "›" at bounding box center [1008, 261] width 33 height 33
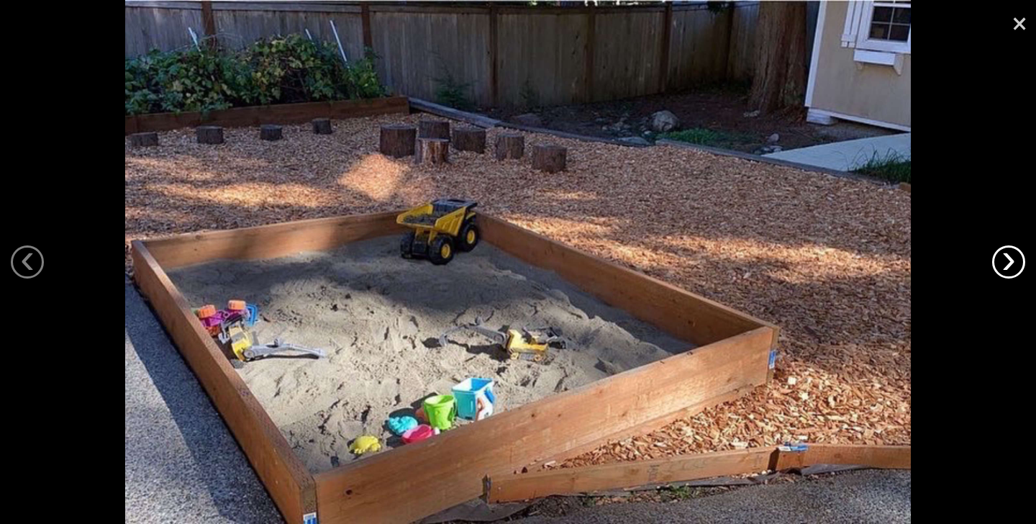
click at [1008, 265] on link "›" at bounding box center [1008, 261] width 33 height 33
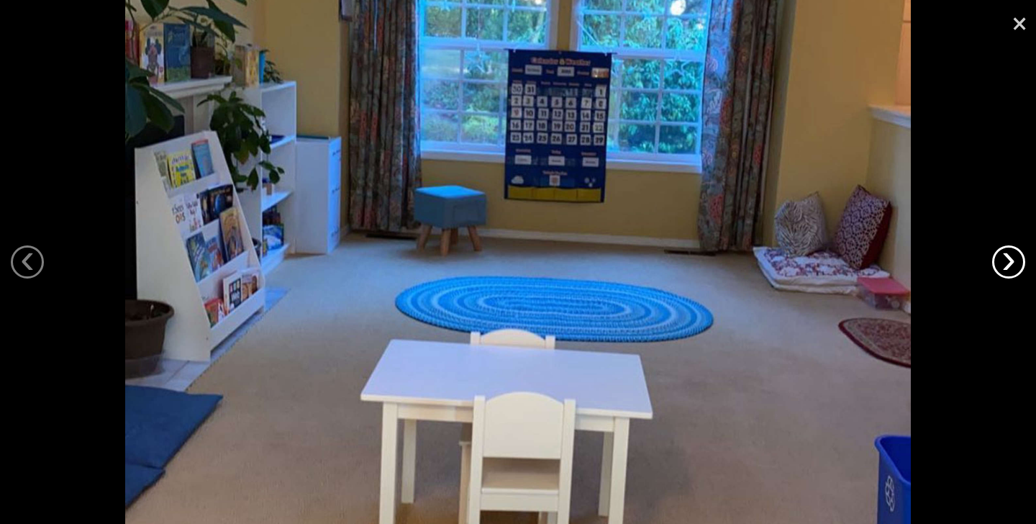
click at [1008, 265] on link "›" at bounding box center [1008, 261] width 33 height 33
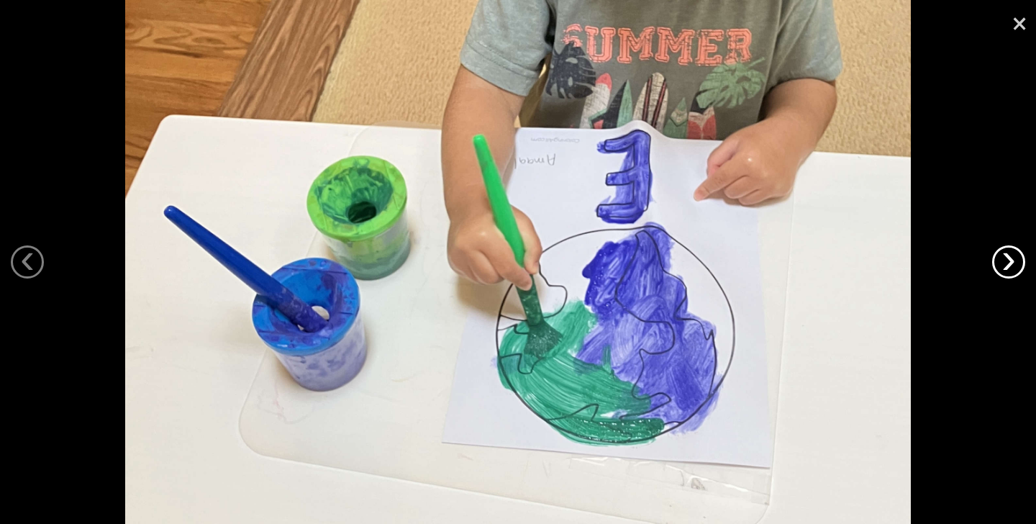
click at [1008, 265] on link "›" at bounding box center [1008, 261] width 33 height 33
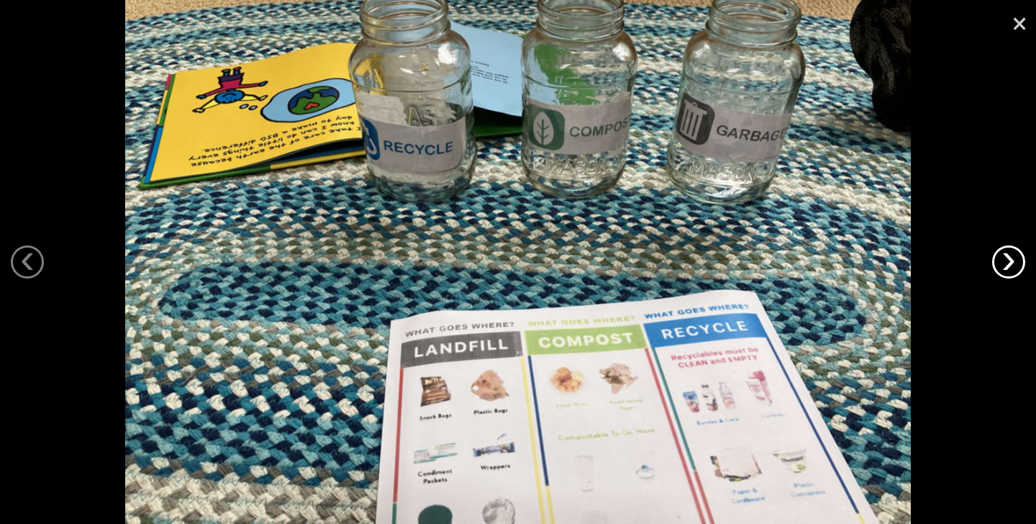
click at [1008, 265] on link "›" at bounding box center [1008, 261] width 33 height 33
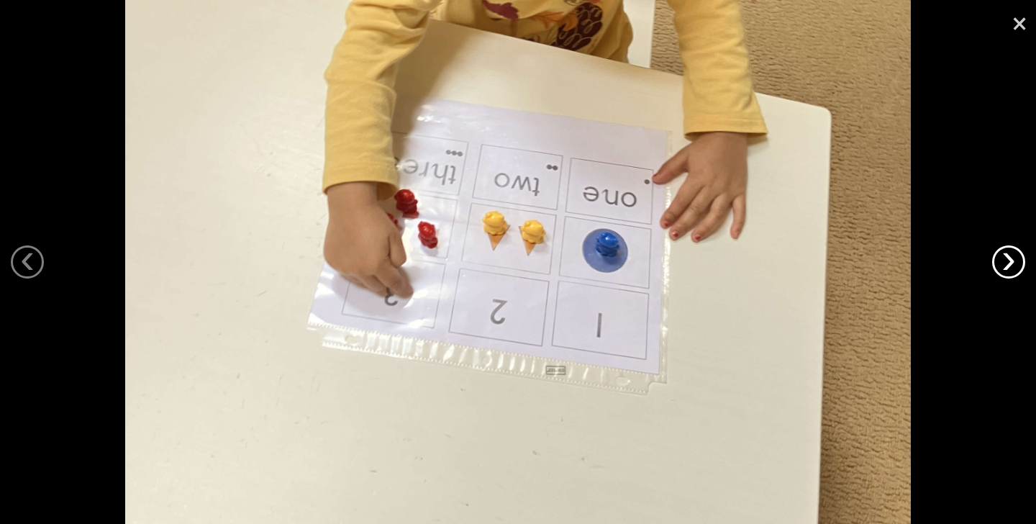
click at [1008, 265] on link "›" at bounding box center [1008, 261] width 33 height 33
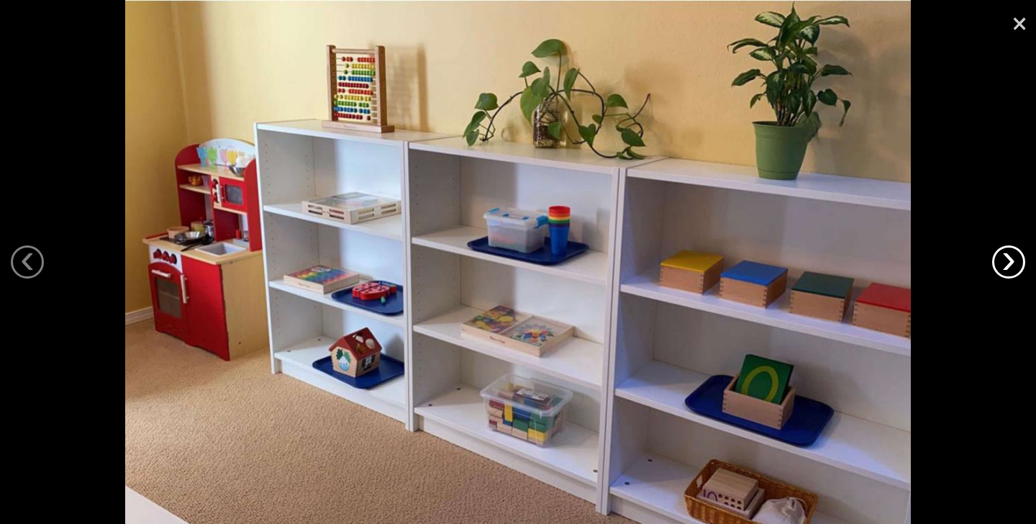
click at [1008, 265] on link "›" at bounding box center [1008, 261] width 33 height 33
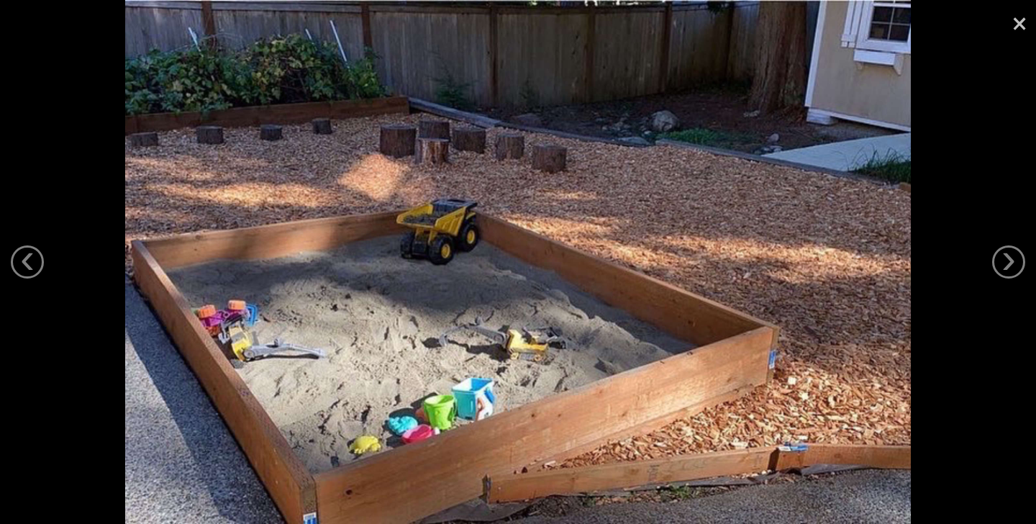
click at [1019, 29] on link "×" at bounding box center [1019, 21] width 33 height 43
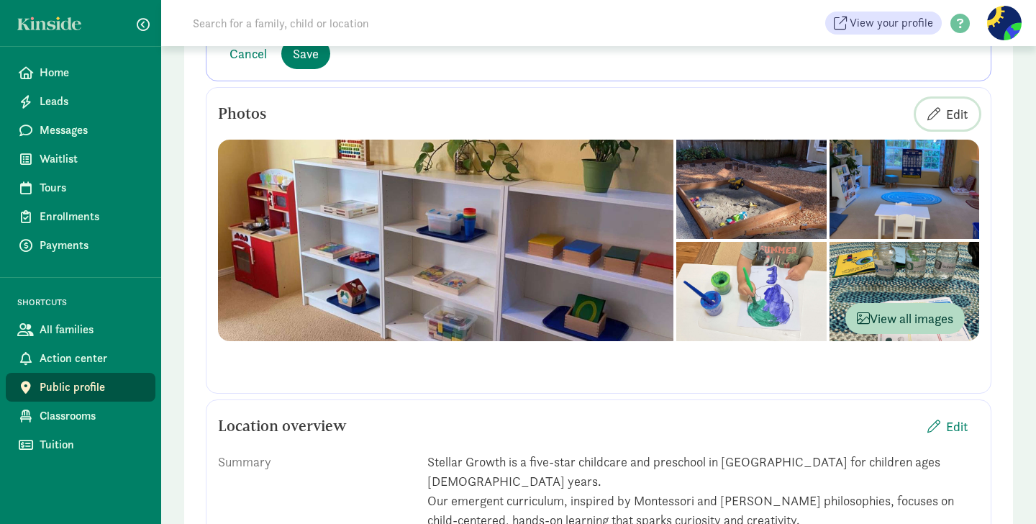
click at [963, 107] on span "Edit" at bounding box center [957, 113] width 22 height 19
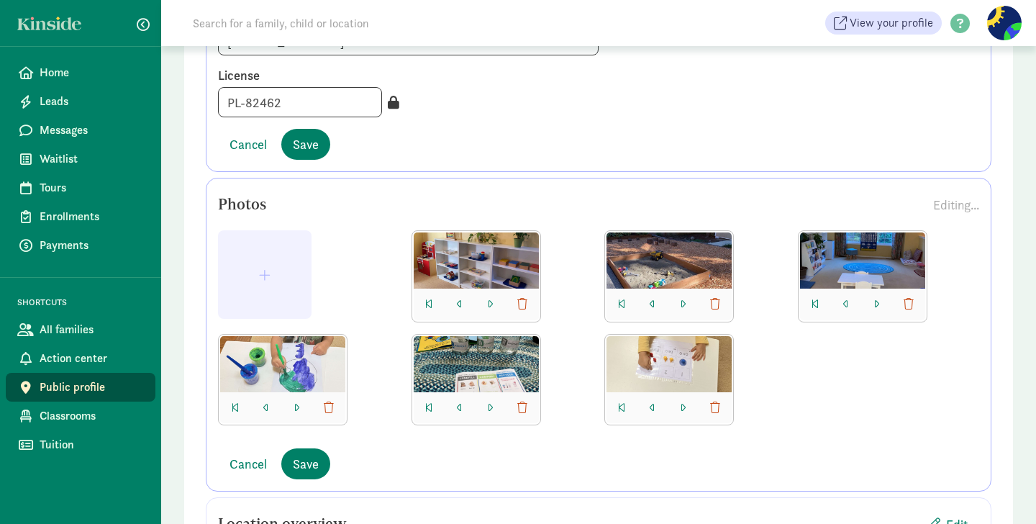
scroll to position [316, 0]
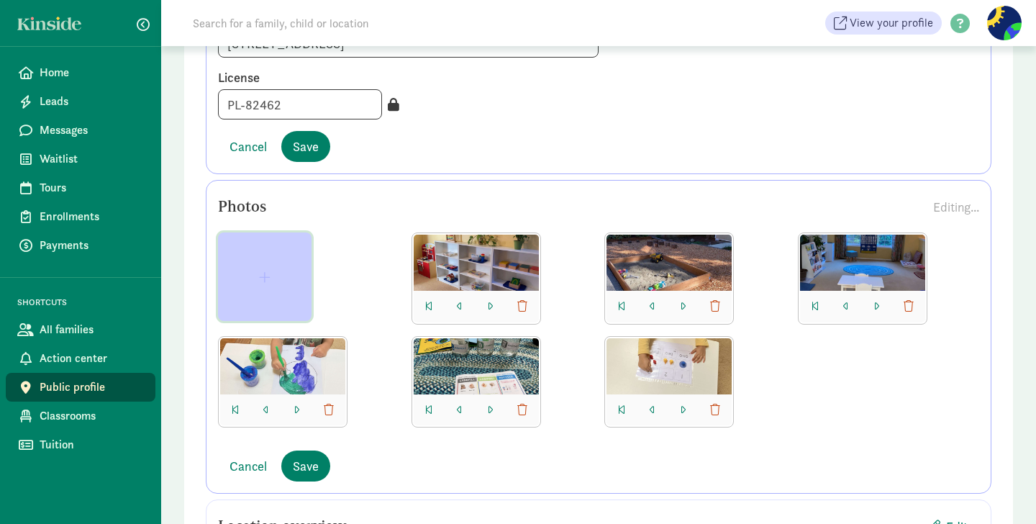
click at [268, 283] on button "button" at bounding box center [265, 276] width 94 height 88
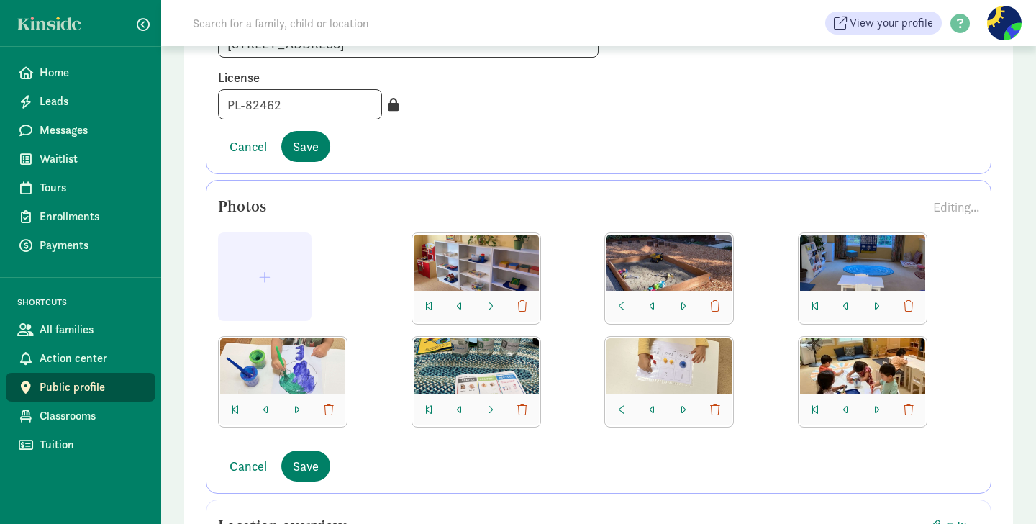
click at [749, 455] on div "Cancel Save" at bounding box center [598, 465] width 761 height 31
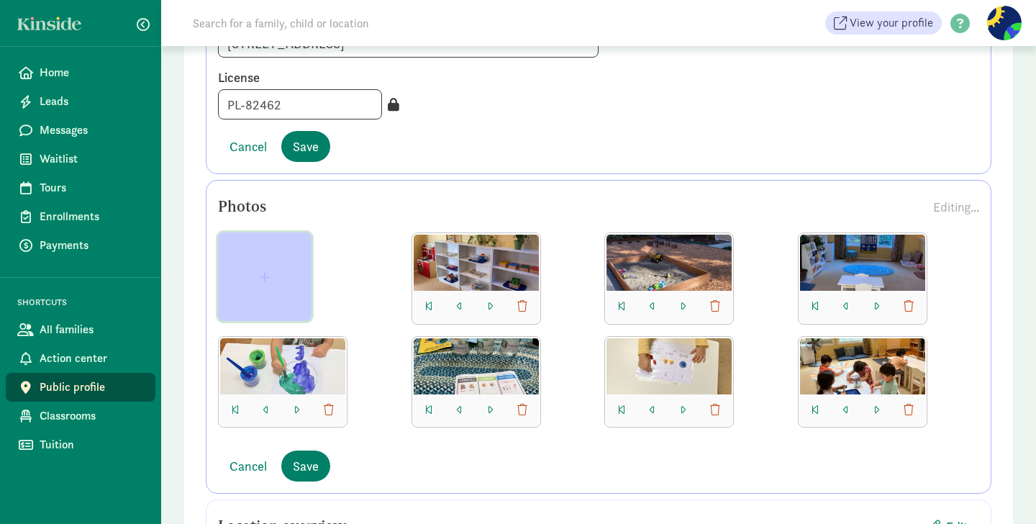
click at [260, 273] on span "button" at bounding box center [265, 276] width 12 height 13
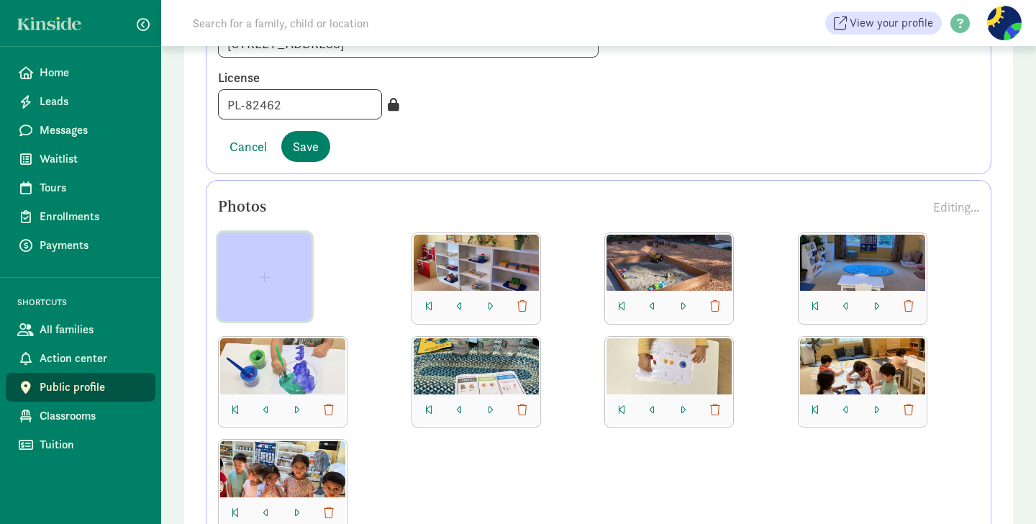
click at [269, 279] on span "button" at bounding box center [265, 276] width 12 height 13
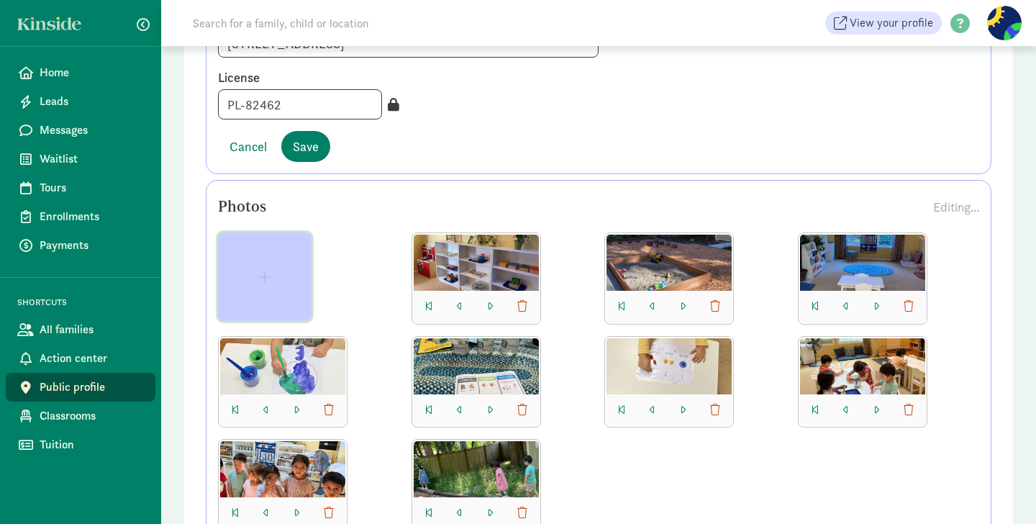
click at [264, 276] on span "button" at bounding box center [265, 276] width 12 height 13
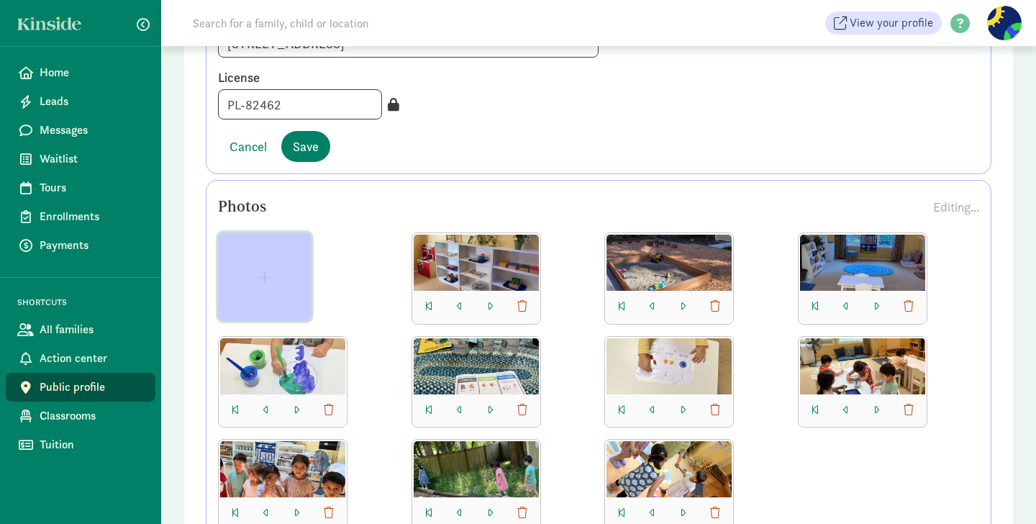
click at [269, 281] on span "button" at bounding box center [265, 276] width 12 height 13
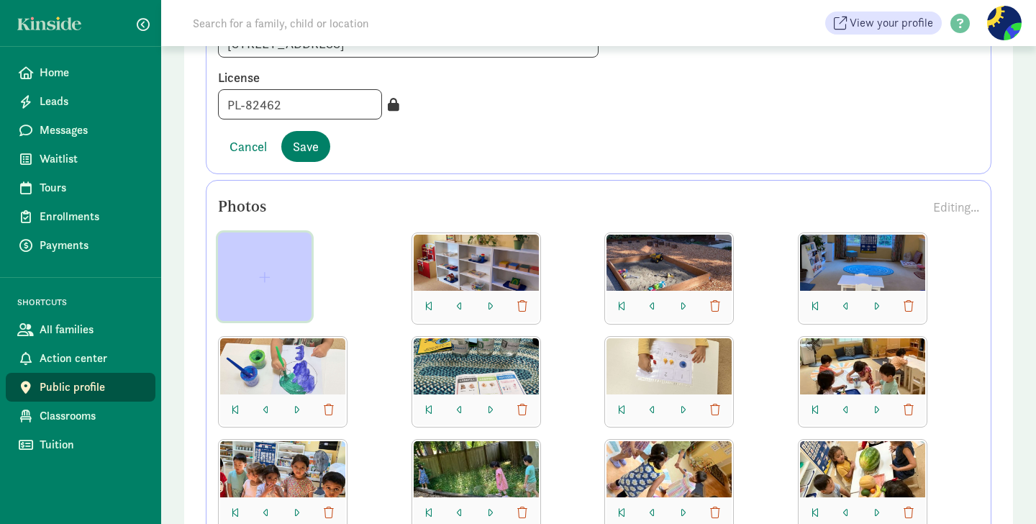
click at [269, 274] on span "button" at bounding box center [265, 276] width 12 height 13
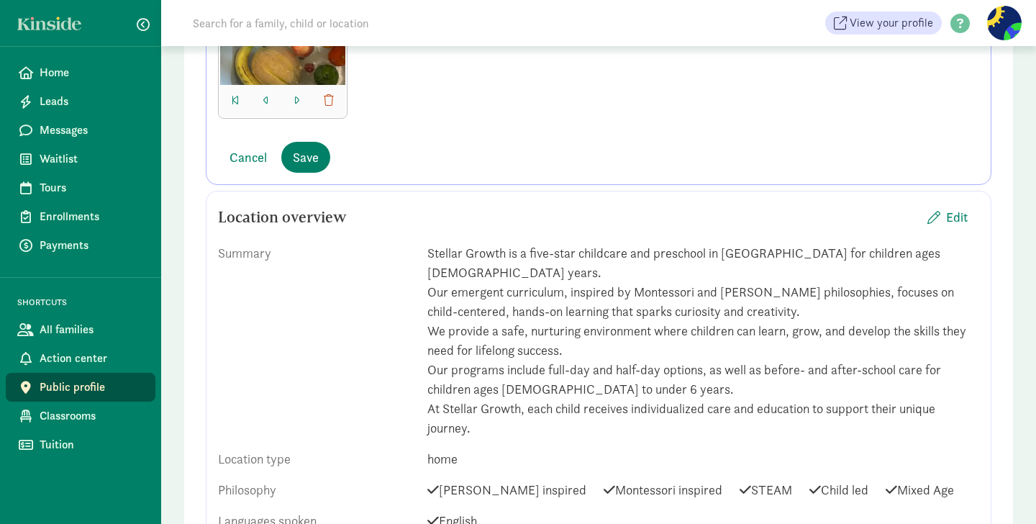
scroll to position [825, 0]
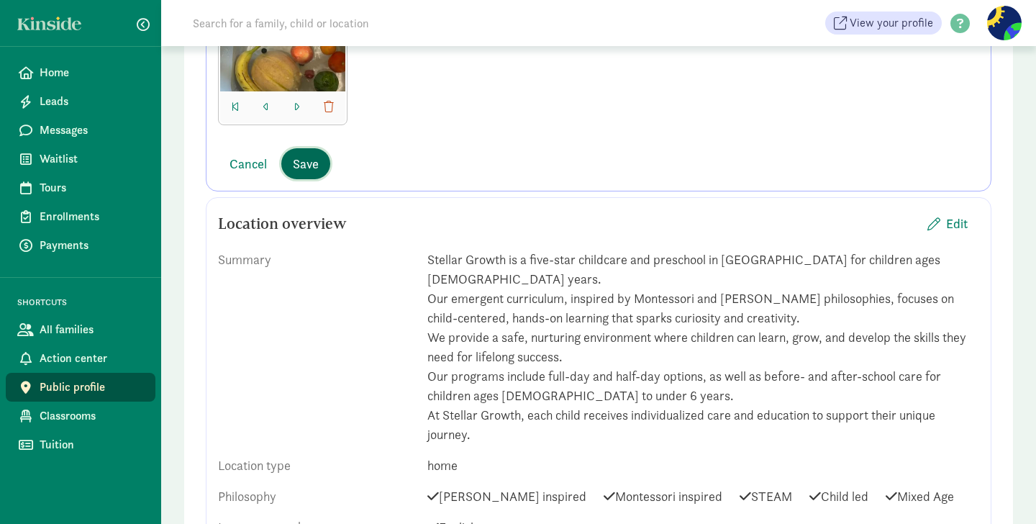
click at [313, 162] on span "Save" at bounding box center [306, 163] width 26 height 19
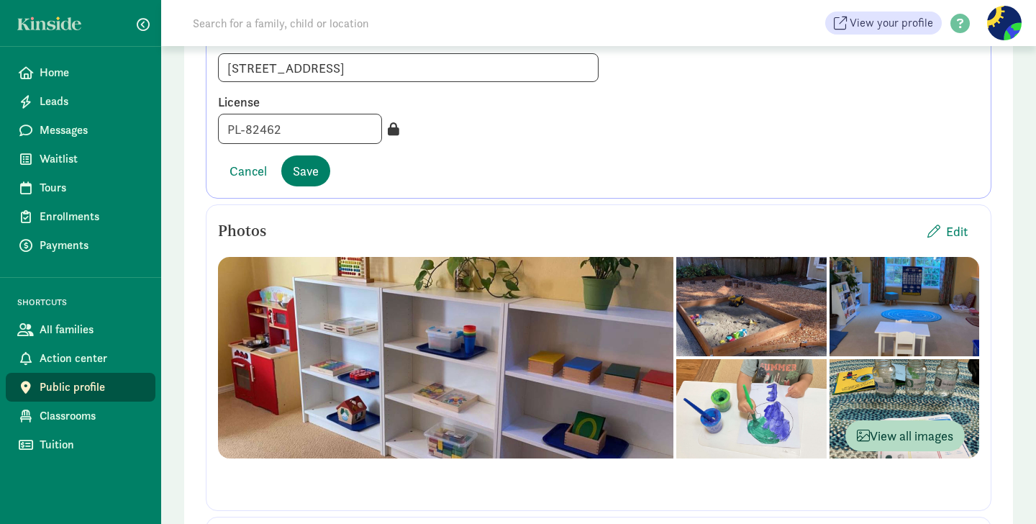
scroll to position [0, 0]
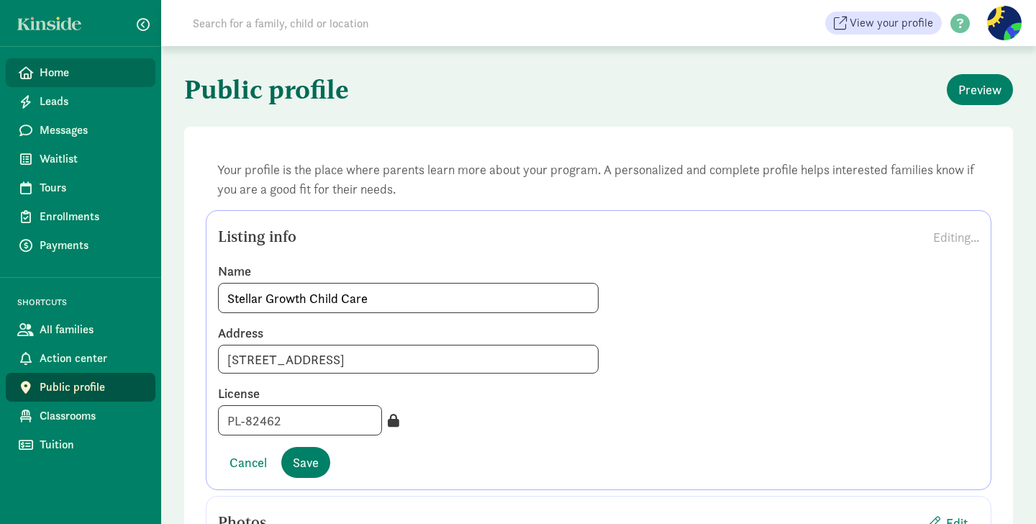
click at [45, 71] on span "Home" at bounding box center [92, 72] width 104 height 17
